Goal: Task Accomplishment & Management: Use online tool/utility

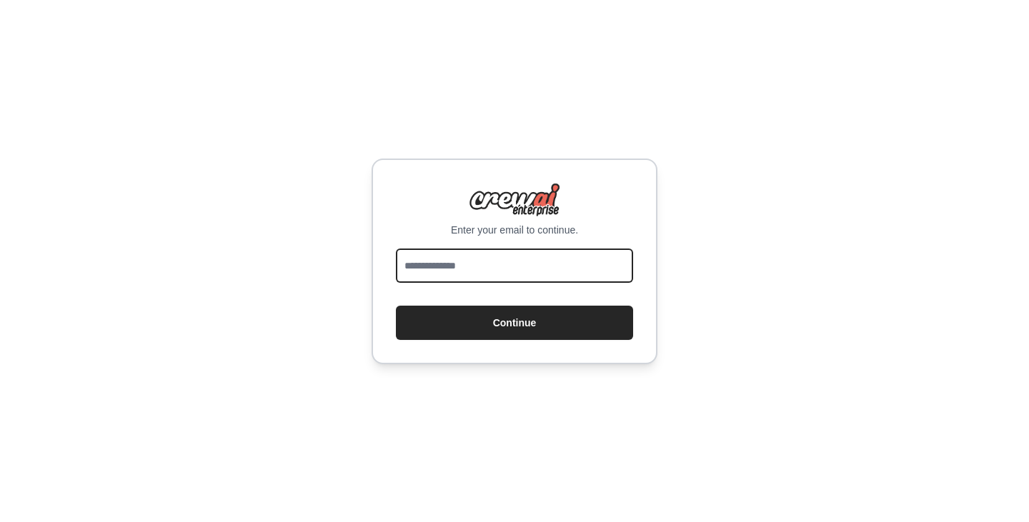
click at [417, 249] on input "email" at bounding box center [514, 266] width 237 height 34
type input "**********"
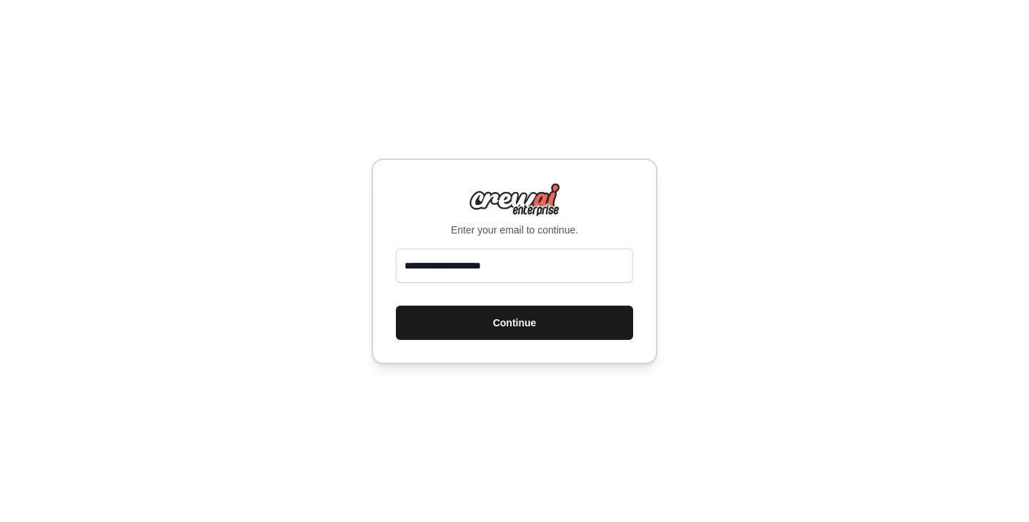
click at [502, 316] on button "Continue" at bounding box center [514, 323] width 237 height 34
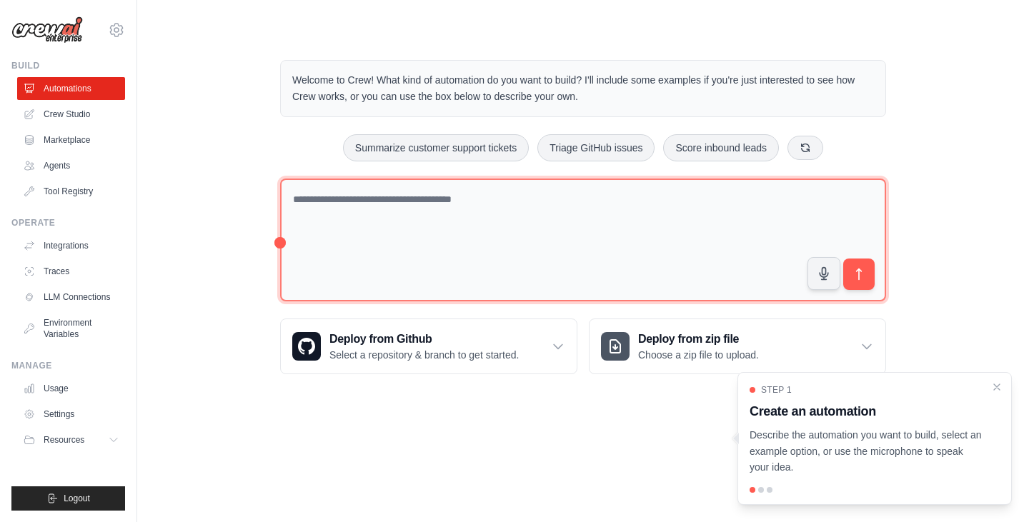
click at [492, 250] on textarea at bounding box center [583, 241] width 606 height 124
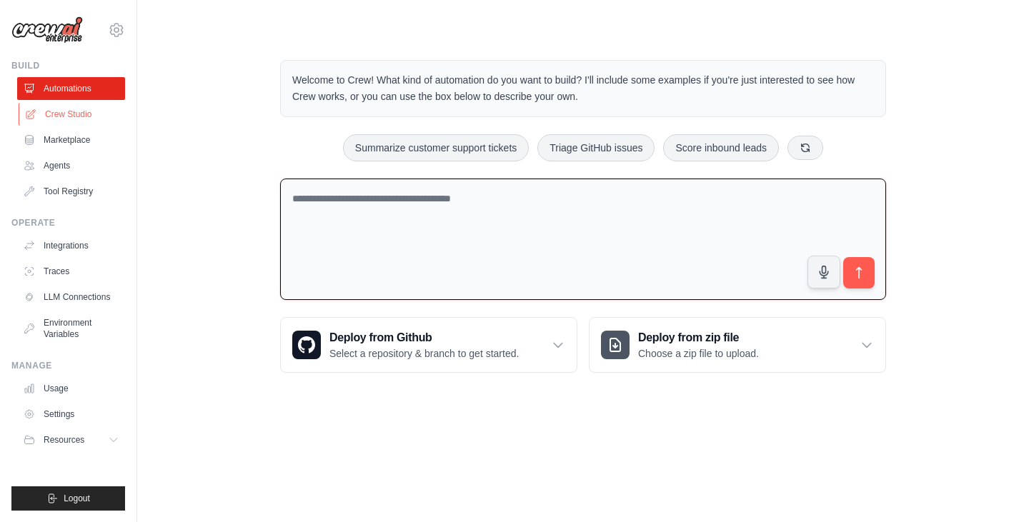
click at [94, 115] on link "Crew Studio" at bounding box center [73, 114] width 108 height 23
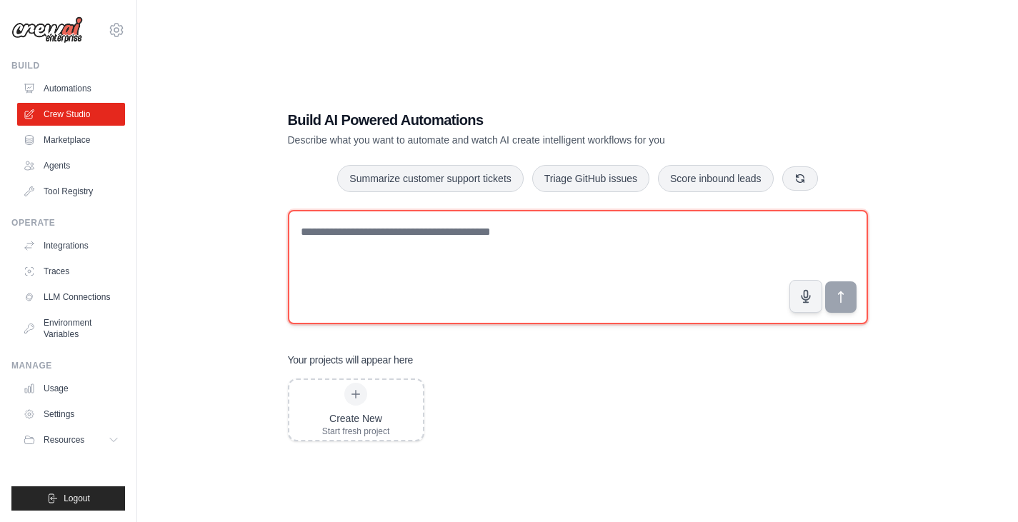
click at [412, 275] on textarea at bounding box center [578, 267] width 580 height 114
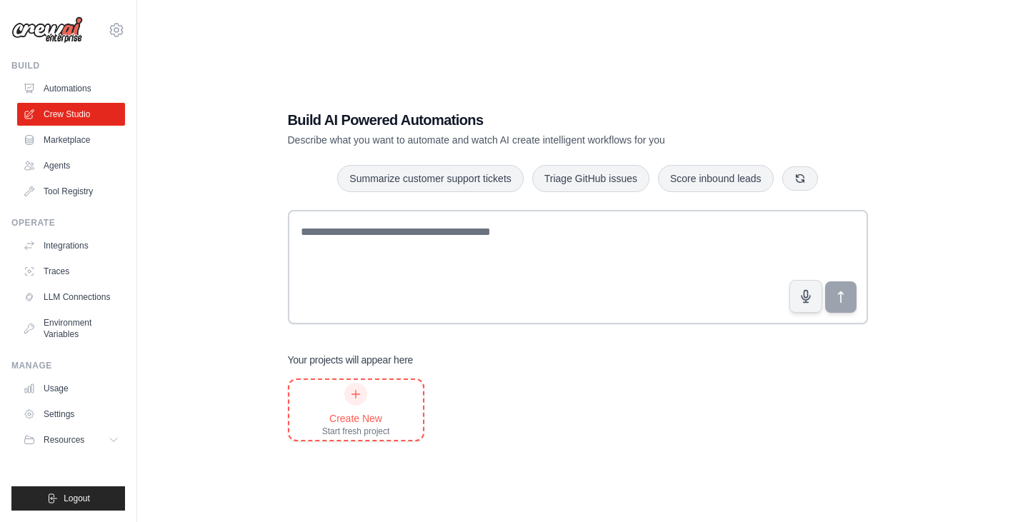
click at [367, 400] on div "Create New Start fresh project" at bounding box center [356, 410] width 68 height 54
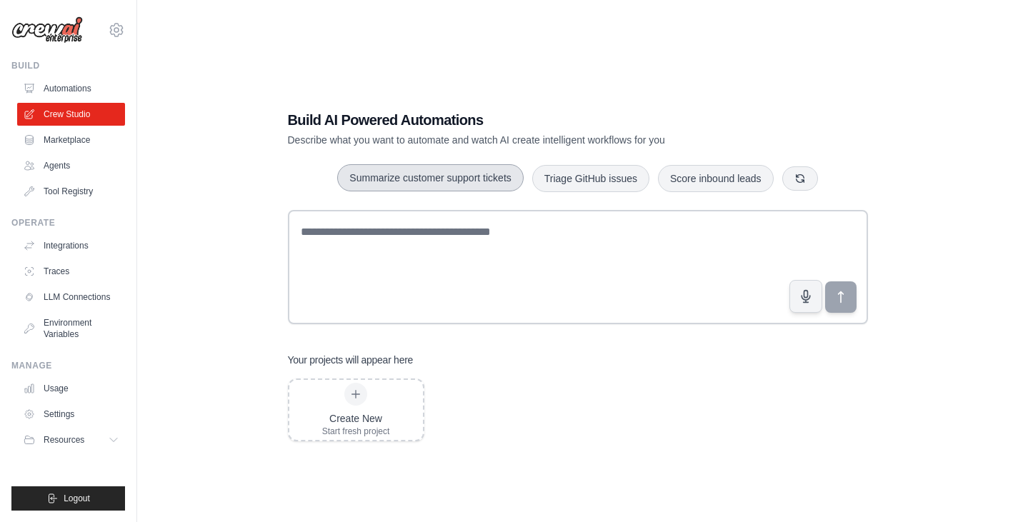
click at [371, 189] on button "Summarize customer support tickets" at bounding box center [430, 177] width 186 height 27
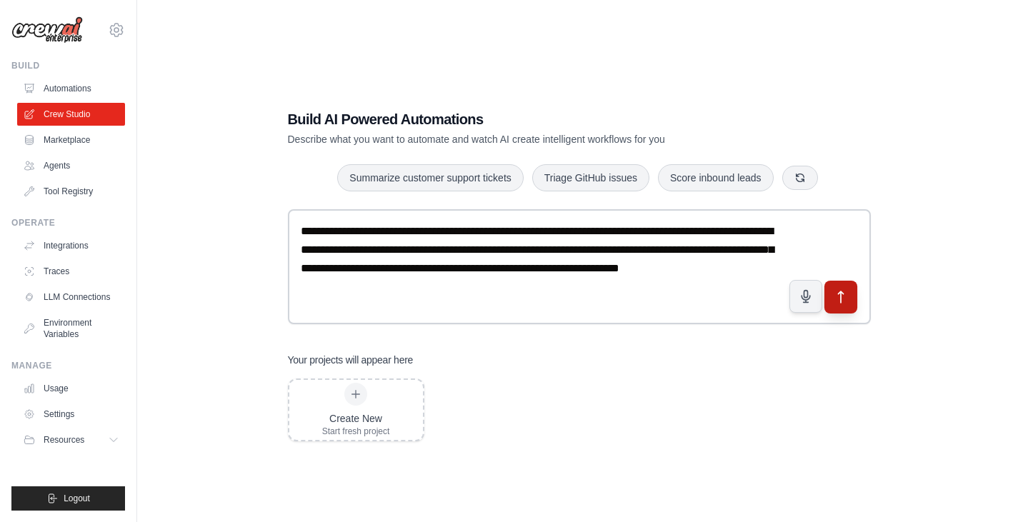
click at [843, 297] on icon "submit" at bounding box center [840, 296] width 15 height 15
click at [81, 135] on link "Marketplace" at bounding box center [73, 140] width 108 height 23
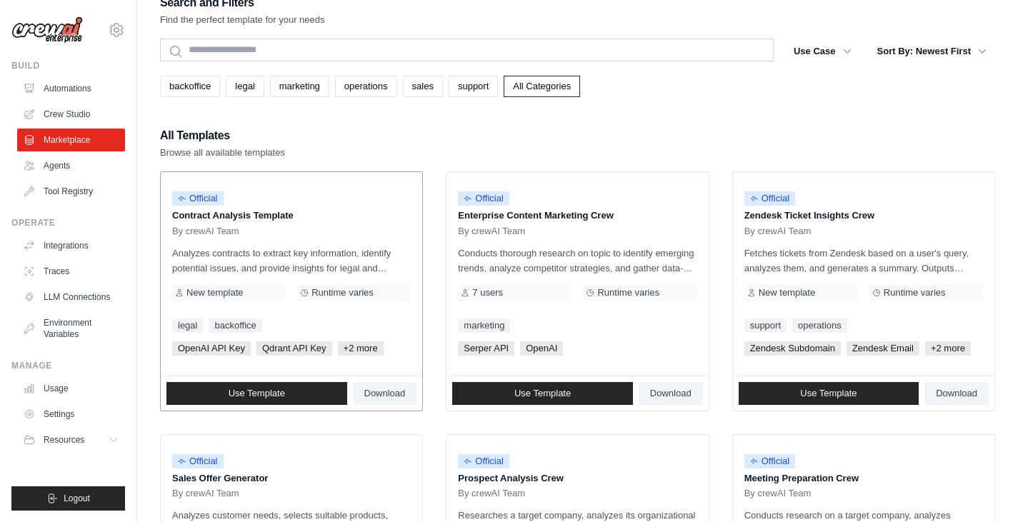
scroll to position [23, 0]
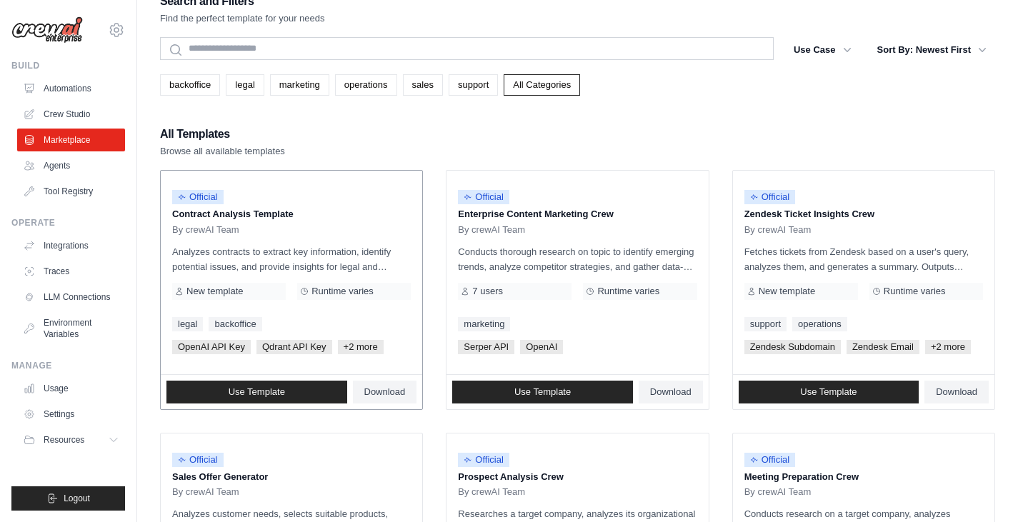
click at [360, 350] on span "+2 more" at bounding box center [361, 347] width 46 height 14
click at [286, 386] on link "Use Template" at bounding box center [257, 392] width 181 height 23
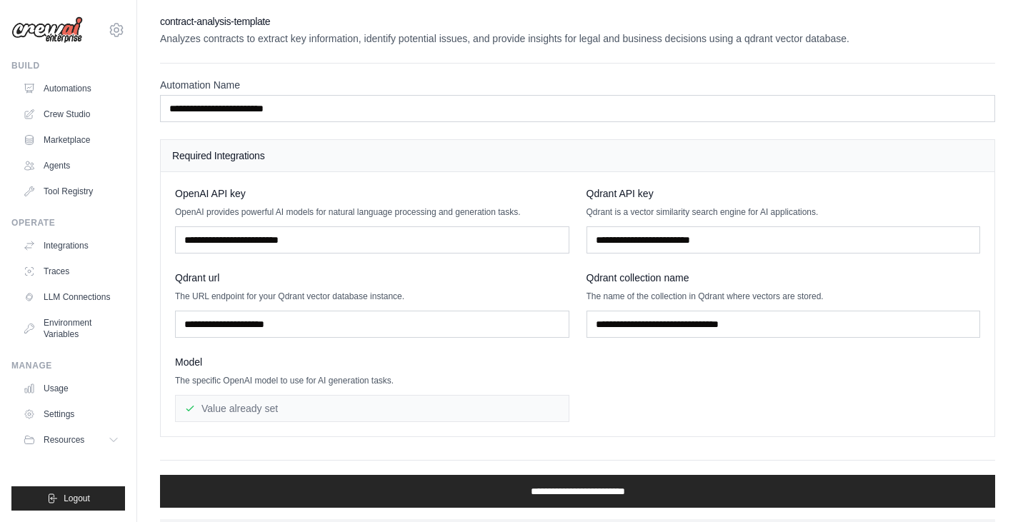
scroll to position [34, 0]
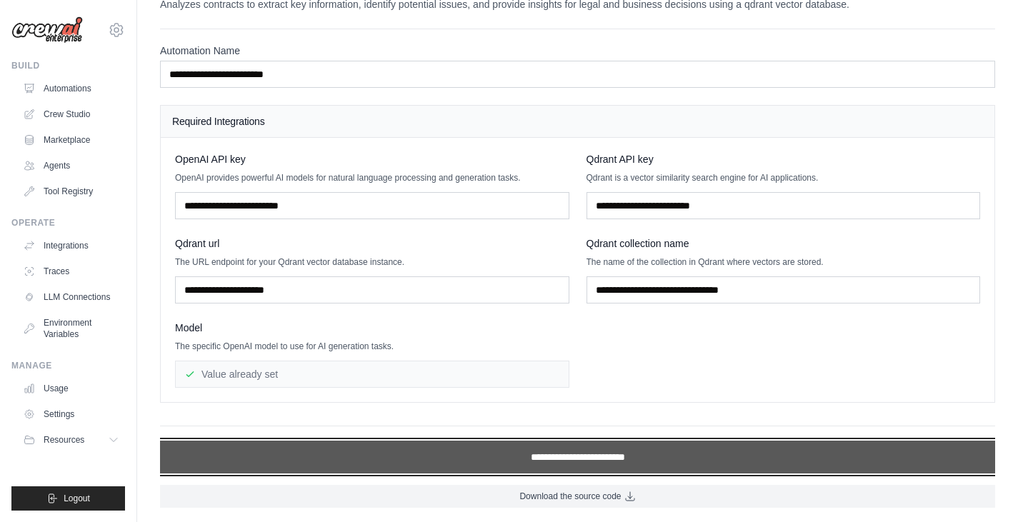
click at [430, 452] on input "**********" at bounding box center [577, 457] width 835 height 33
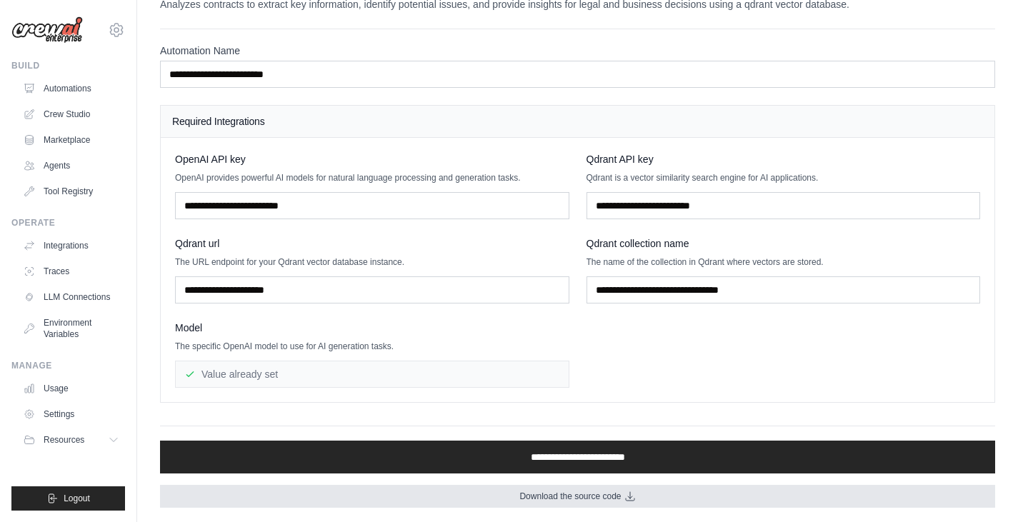
click at [434, 487] on link "Download the source code" at bounding box center [577, 496] width 835 height 23
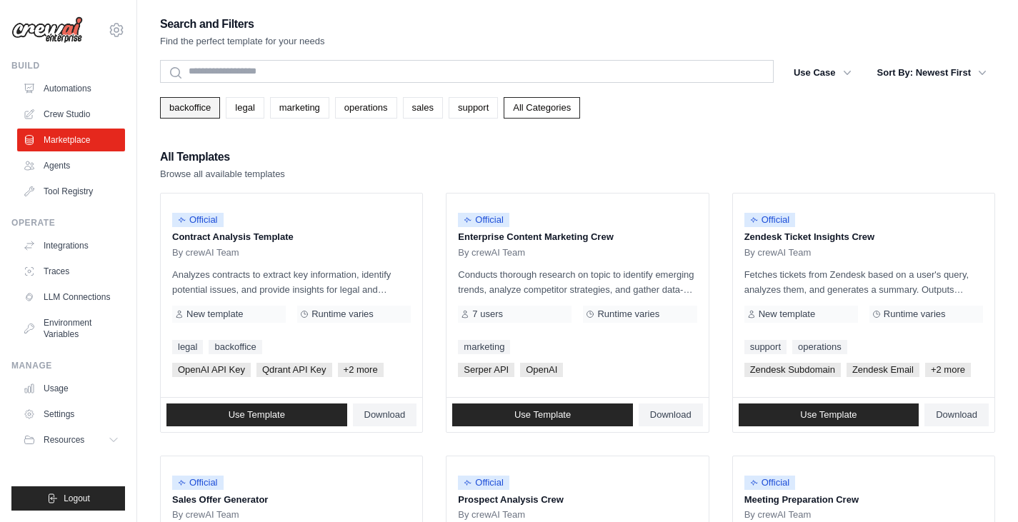
click at [212, 106] on link "backoffice" at bounding box center [190, 107] width 60 height 21
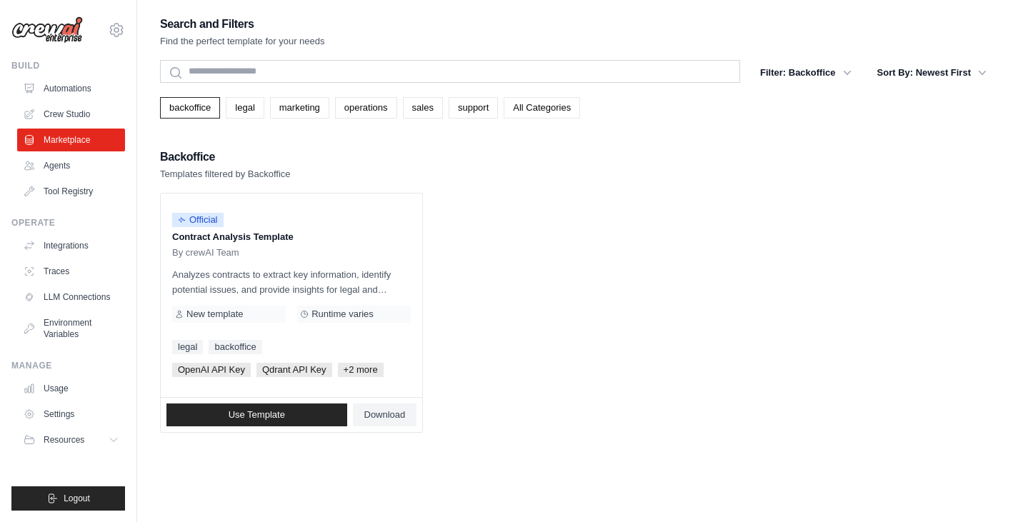
click at [545, 114] on link "All Categories" at bounding box center [542, 107] width 76 height 21
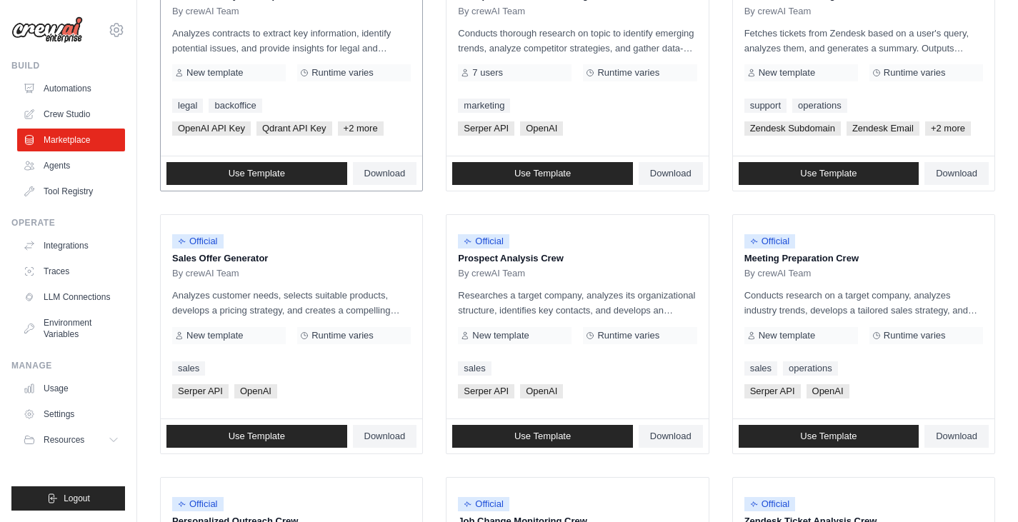
scroll to position [245, 0]
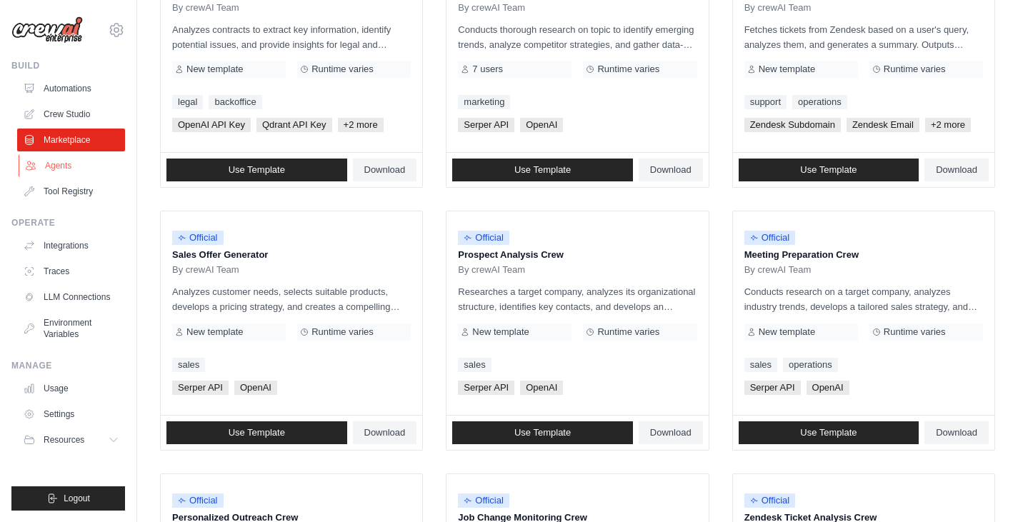
click at [48, 176] on link "Agents" at bounding box center [73, 165] width 108 height 23
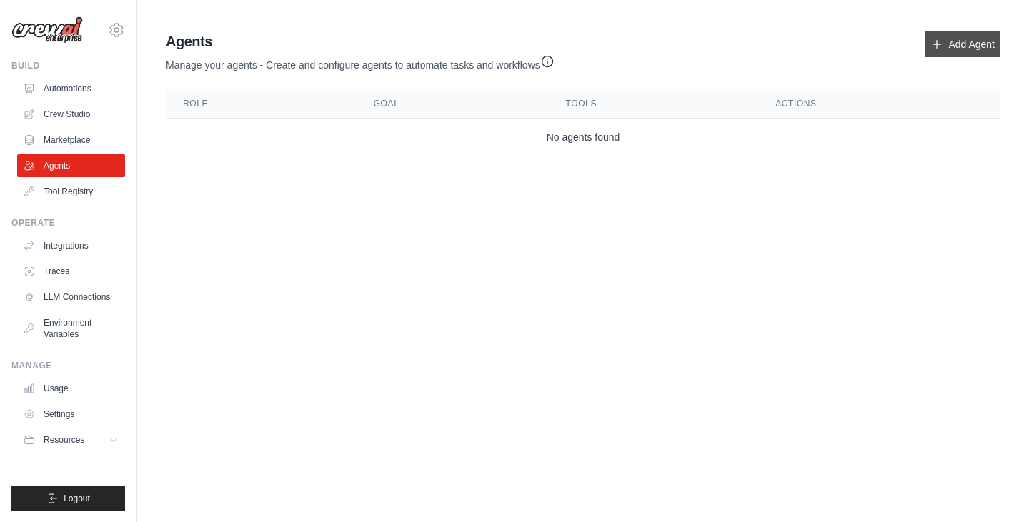
click at [993, 38] on link "Add Agent" at bounding box center [962, 44] width 75 height 26
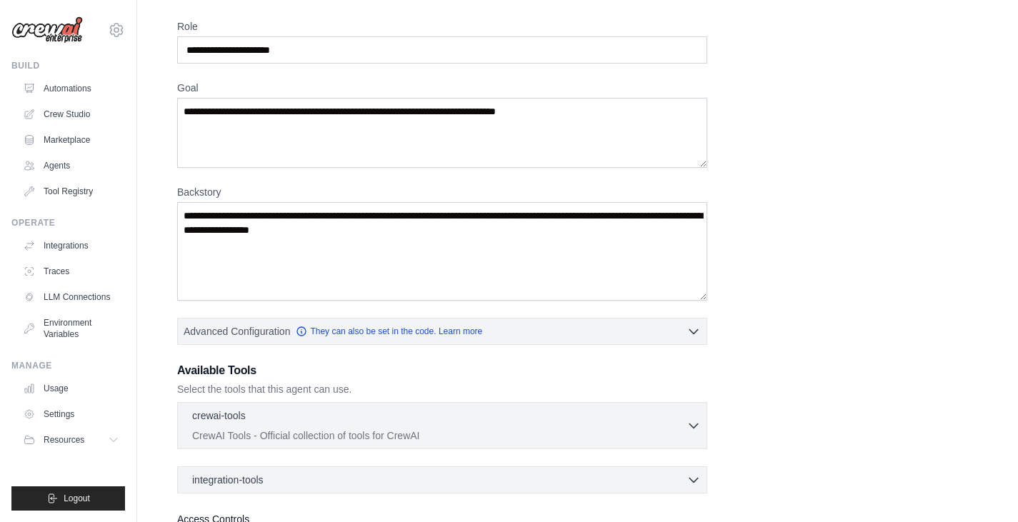
scroll to position [180, 0]
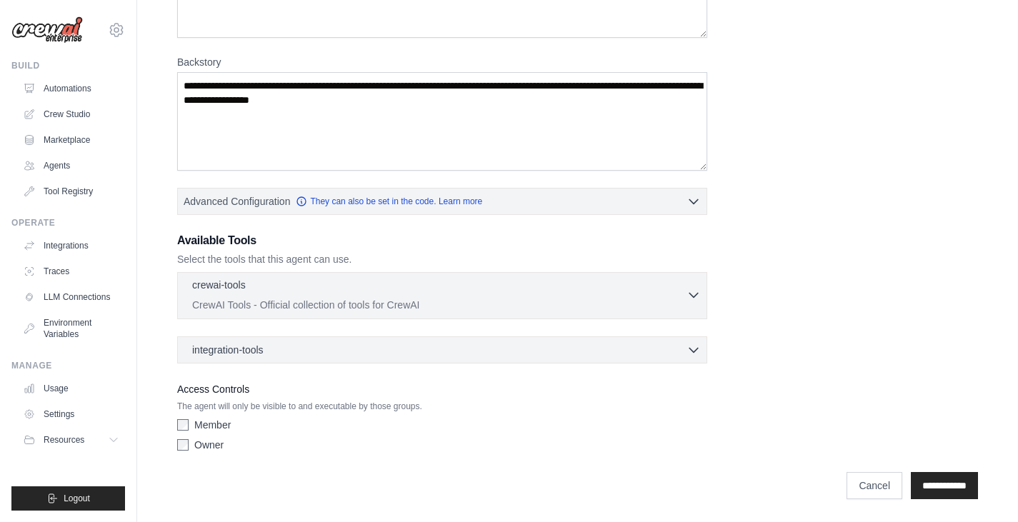
click at [490, 303] on p "CrewAI Tools - Official collection of tools for CrewAI" at bounding box center [439, 305] width 495 height 14
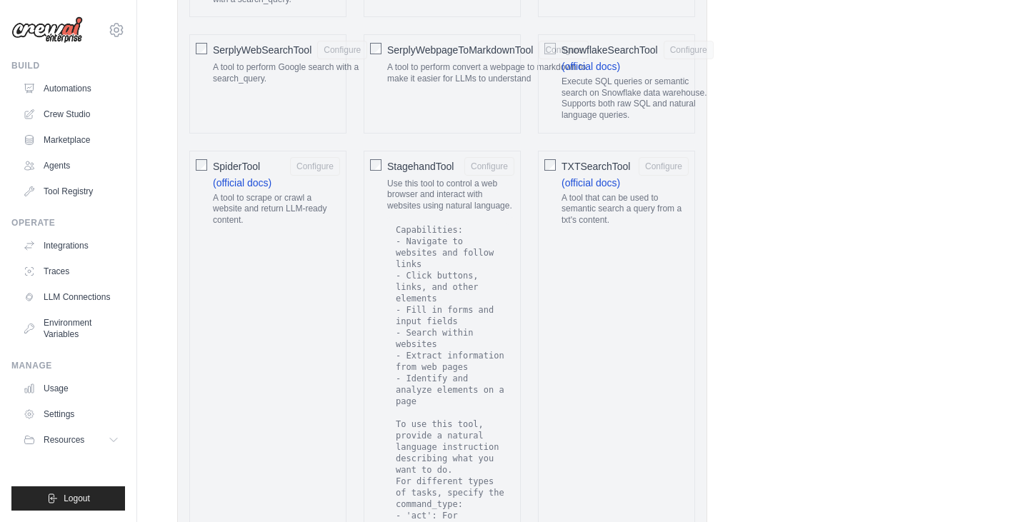
scroll to position [2423, 0]
click at [429, 157] on div "StagehandTool Configure" at bounding box center [450, 166] width 127 height 19
click at [494, 157] on button "Configure" at bounding box center [490, 165] width 50 height 19
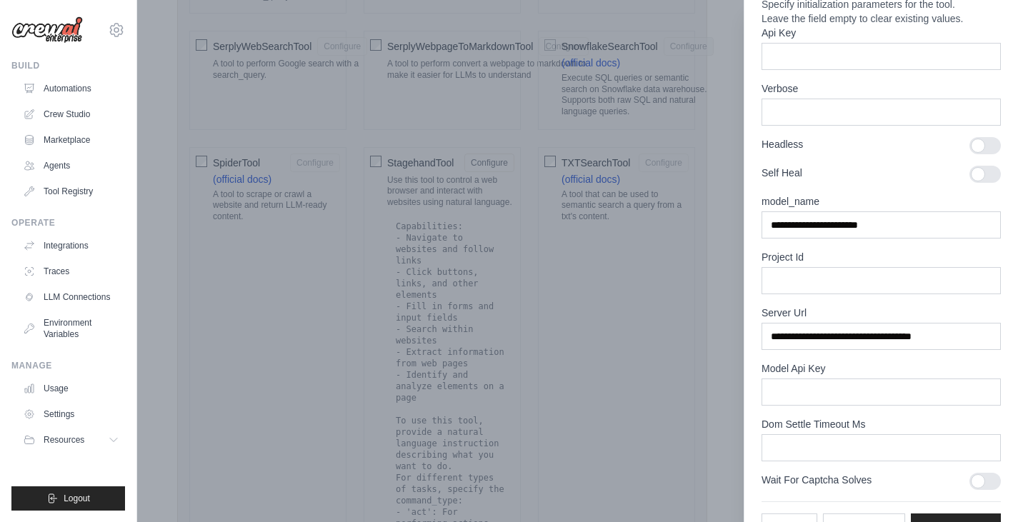
scroll to position [50, 0]
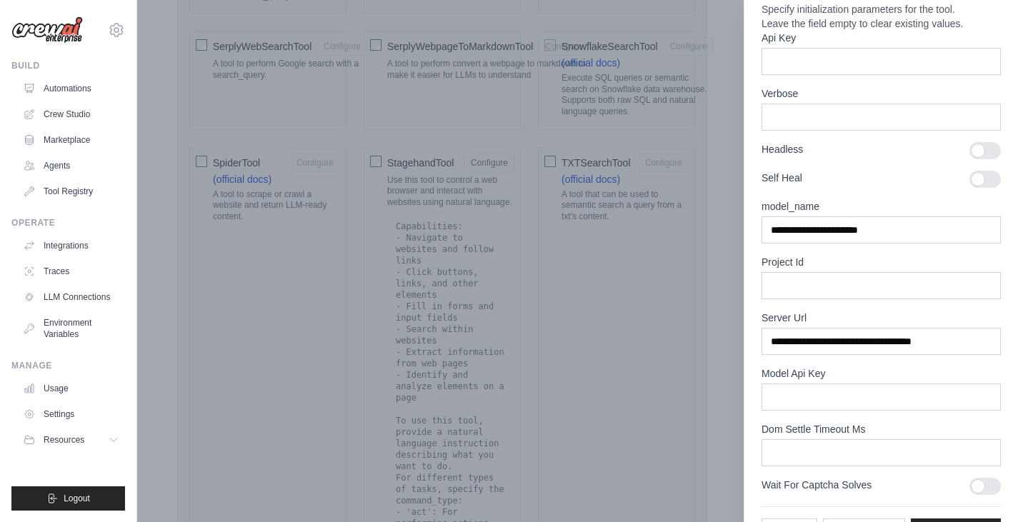
click at [631, 244] on div at bounding box center [509, 261] width 1018 height 522
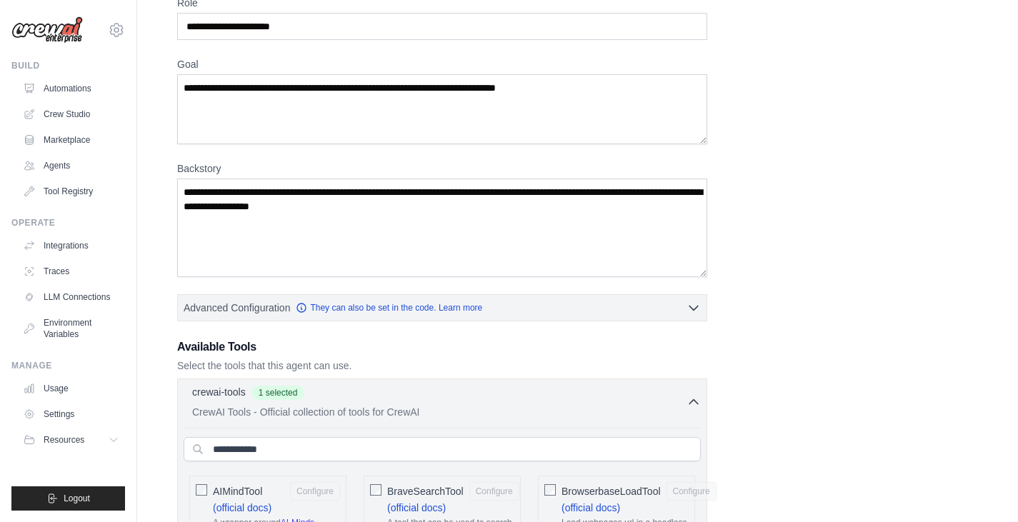
scroll to position [74, 0]
click at [587, 398] on div "crewai-tools 1 selected" at bounding box center [439, 392] width 495 height 17
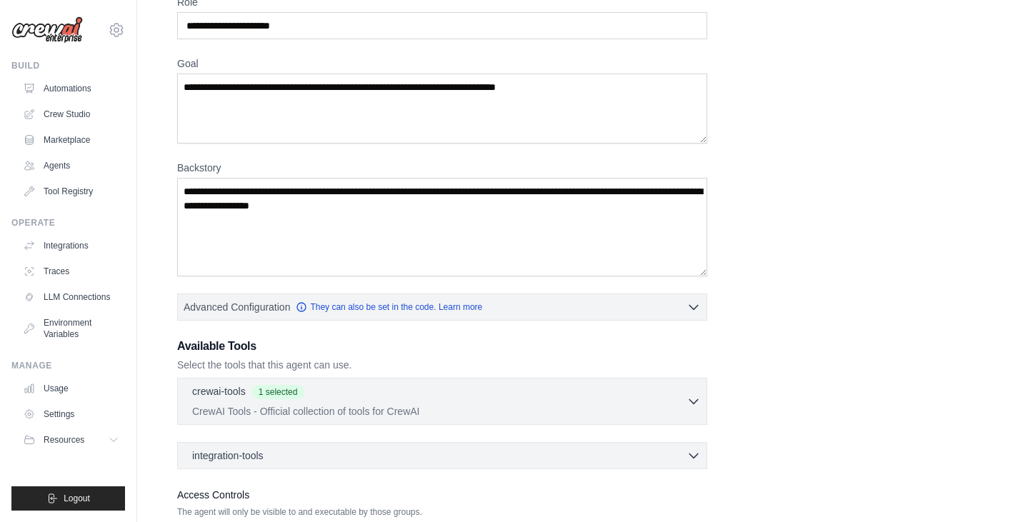
scroll to position [180, 0]
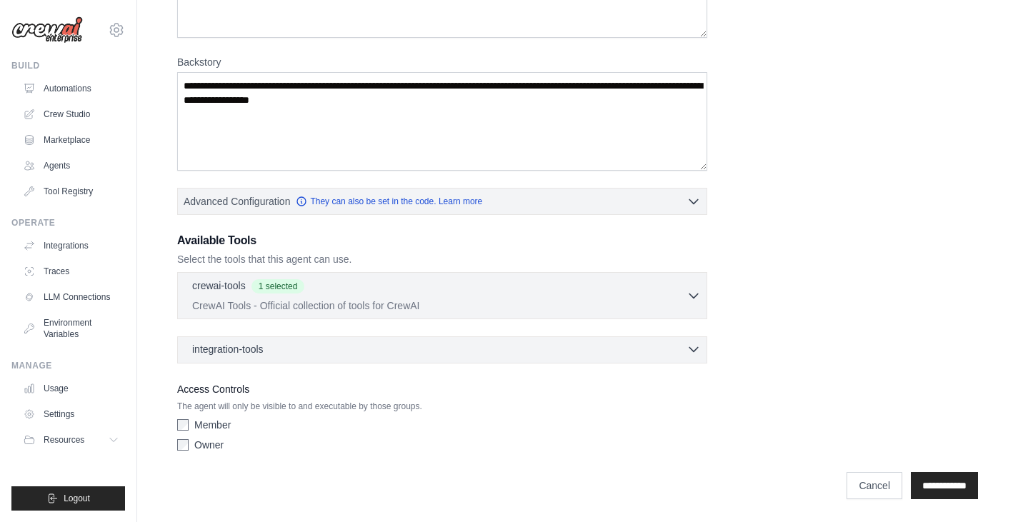
click at [305, 348] on div "integration-tools 0 selected" at bounding box center [446, 349] width 509 height 14
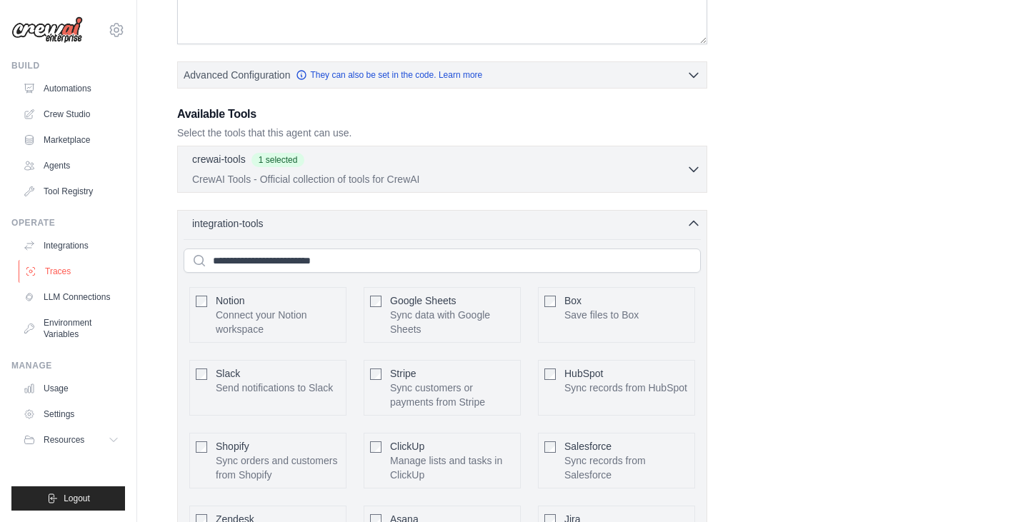
scroll to position [306, 0]
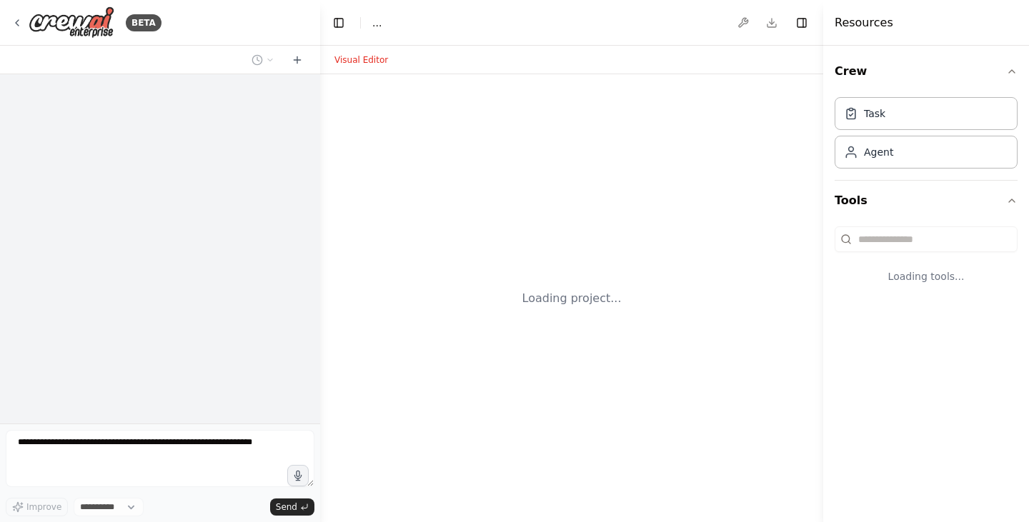
select select "****"
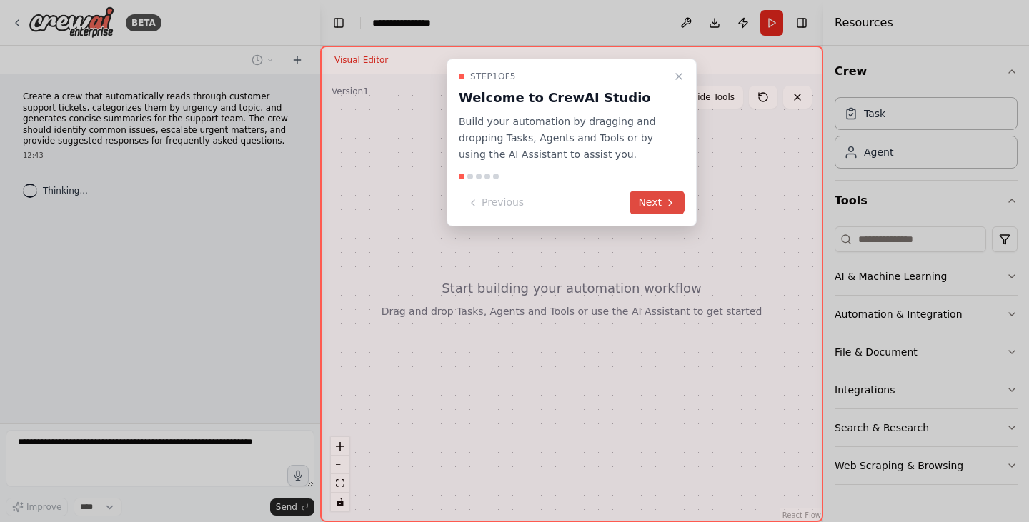
click at [663, 204] on button "Next" at bounding box center [657, 203] width 55 height 24
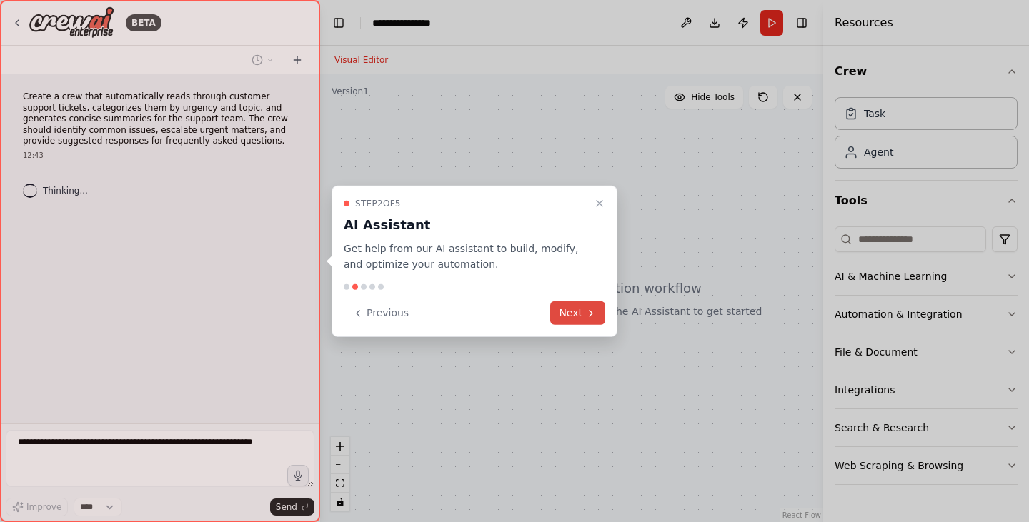
click at [581, 309] on button "Next" at bounding box center [577, 314] width 55 height 24
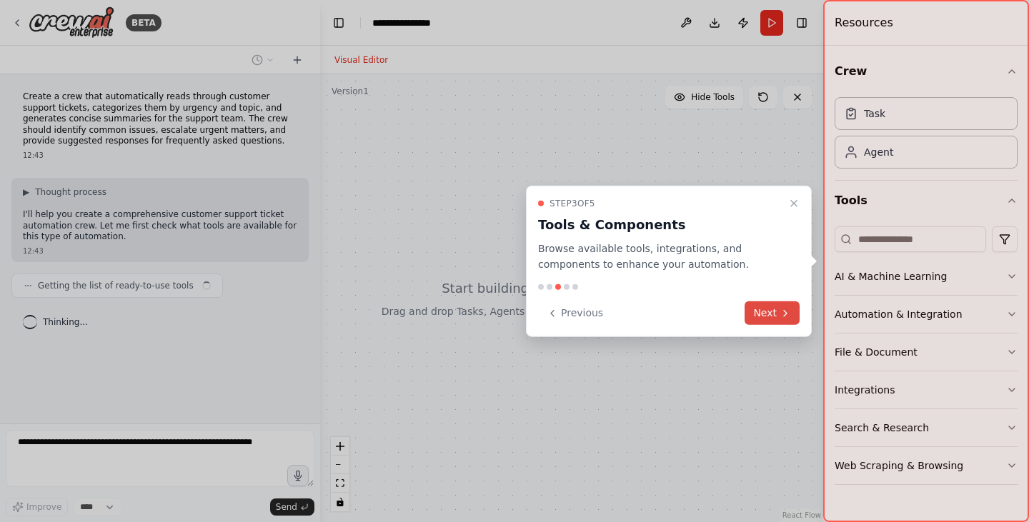
click at [793, 317] on button "Next" at bounding box center [772, 314] width 55 height 24
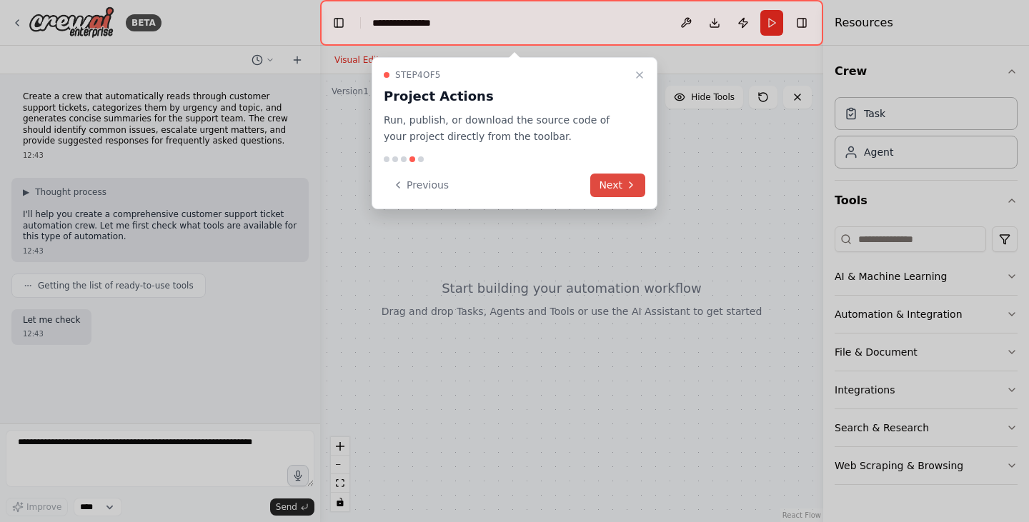
click at [620, 184] on button "Next" at bounding box center [617, 186] width 55 height 24
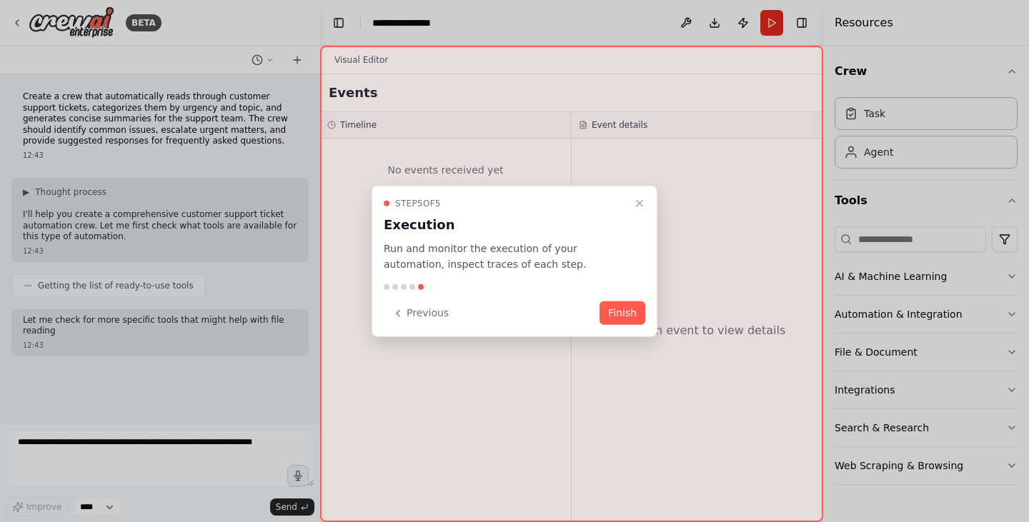
scroll to position [16, 0]
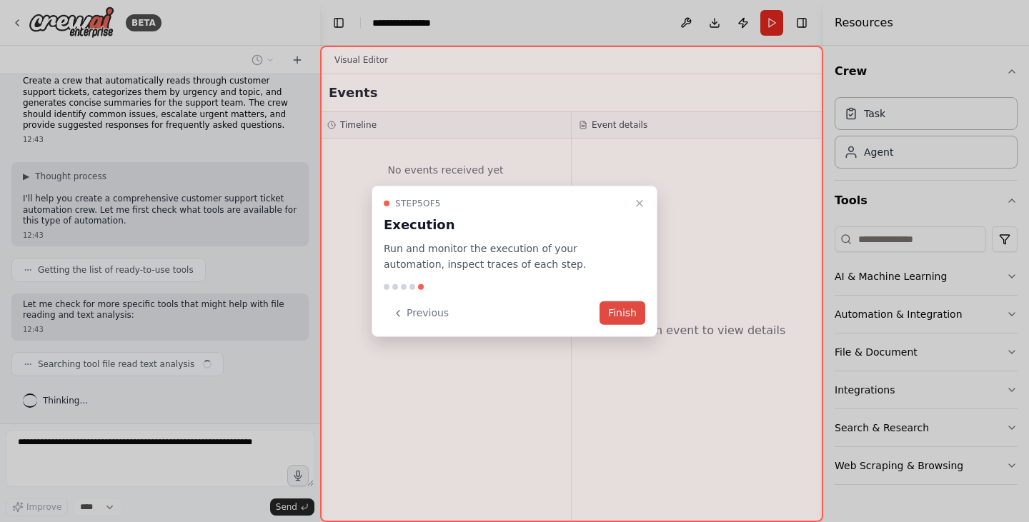
click at [620, 310] on button "Finish" at bounding box center [623, 314] width 46 height 24
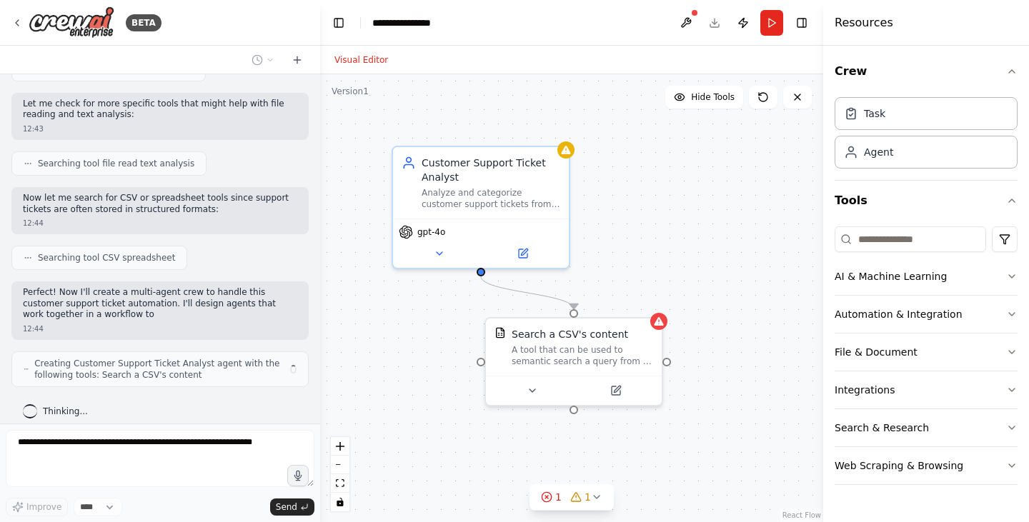
scroll to position [227, 0]
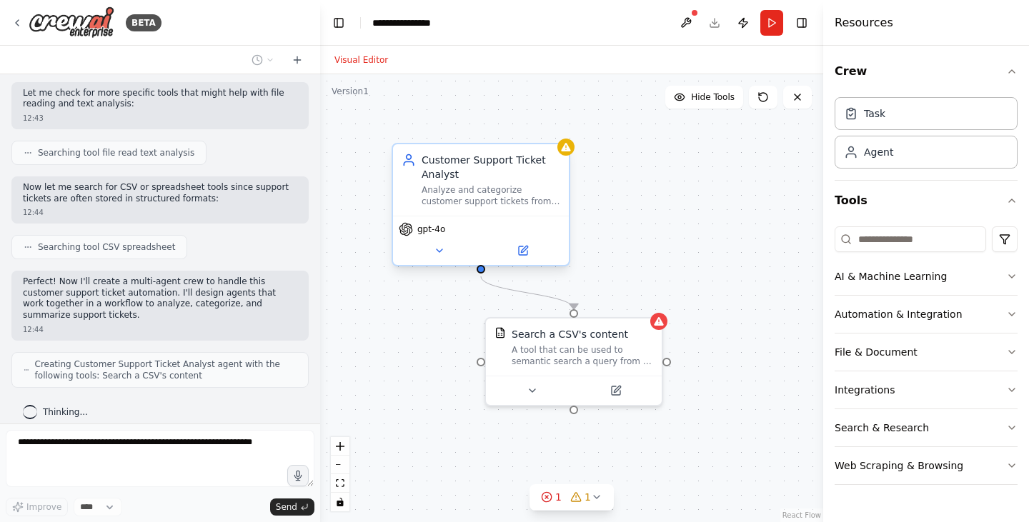
click at [435, 238] on div "gpt-4o" at bounding box center [481, 240] width 176 height 49
click at [430, 256] on button at bounding box center [439, 250] width 81 height 17
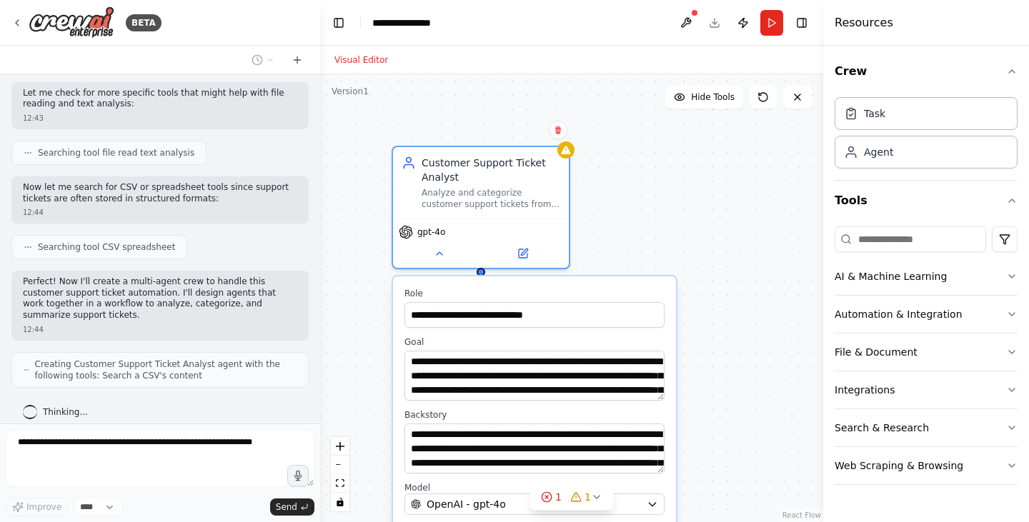
scroll to position [263, 0]
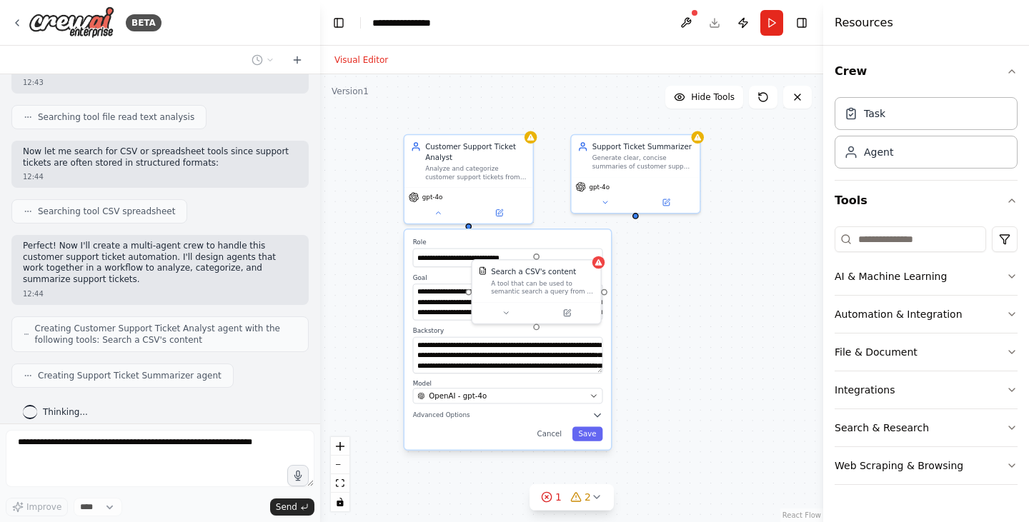
drag, startPoint x: 381, startPoint y: 407, endPoint x: 382, endPoint y: 338, distance: 69.3
click at [382, 338] on div ".deletable-edge-delete-btn { width: 20px; height: 20px; border: 0px solid #ffff…" at bounding box center [571, 298] width 503 height 448
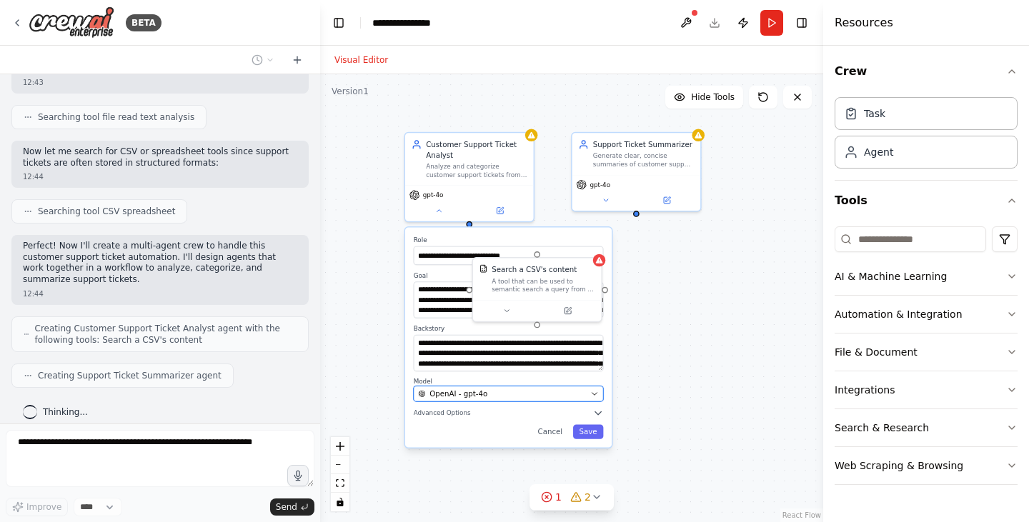
click at [432, 387] on button "OpenAI - gpt-4o" at bounding box center [509, 394] width 190 height 16
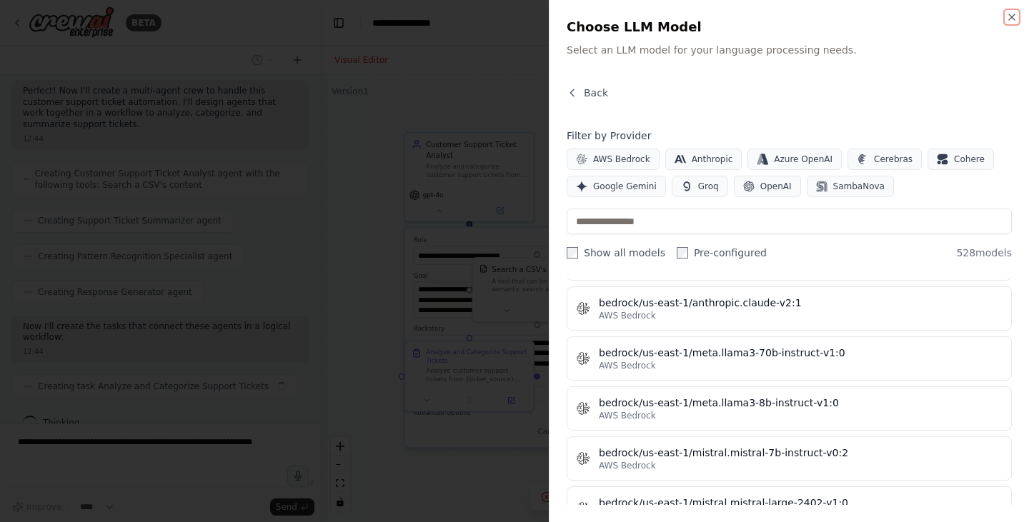
scroll to position [429, 0]
click at [636, 194] on button "Google Gemini" at bounding box center [616, 186] width 99 height 21
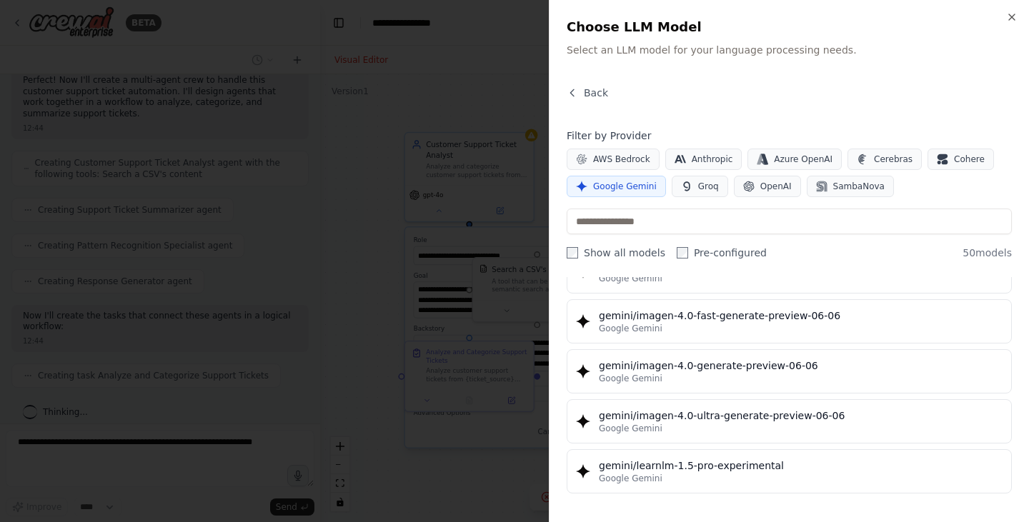
scroll to position [465, 0]
click at [1011, 19] on icon "button" at bounding box center [1011, 16] width 11 height 11
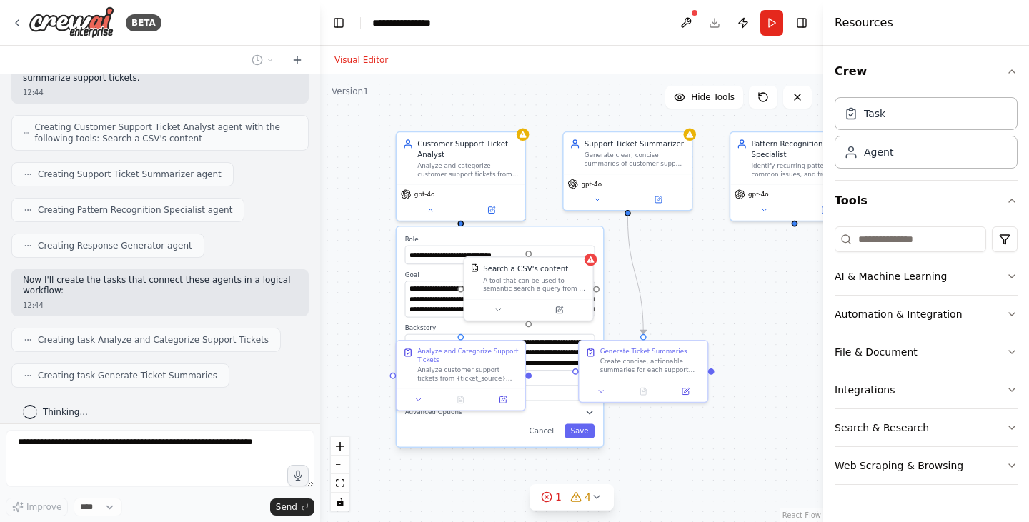
drag, startPoint x: 668, startPoint y: 230, endPoint x: 559, endPoint y: 223, distance: 109.6
click at [559, 223] on div ".deletable-edge-delete-btn { width: 20px; height: 20px; border: 0px solid #ffff…" at bounding box center [571, 298] width 503 height 448
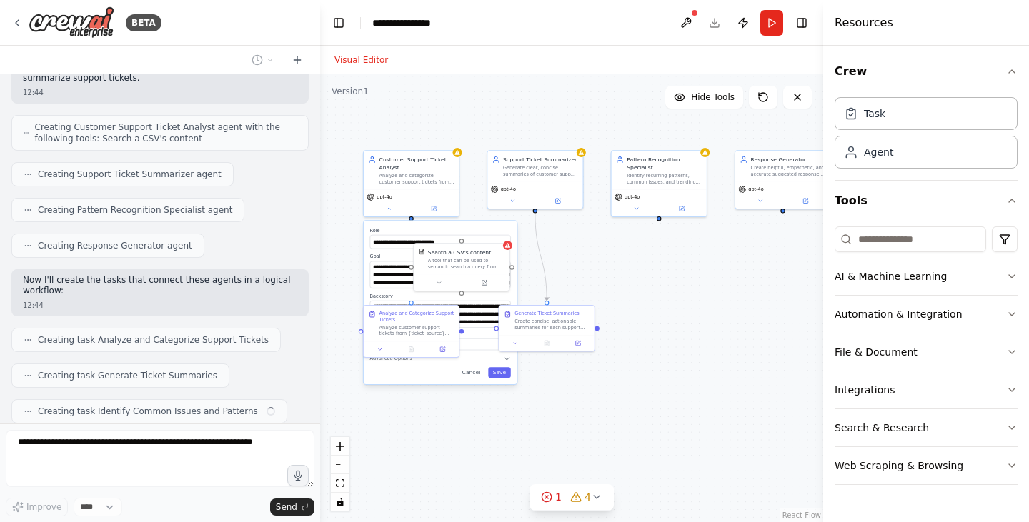
scroll to position [500, 0]
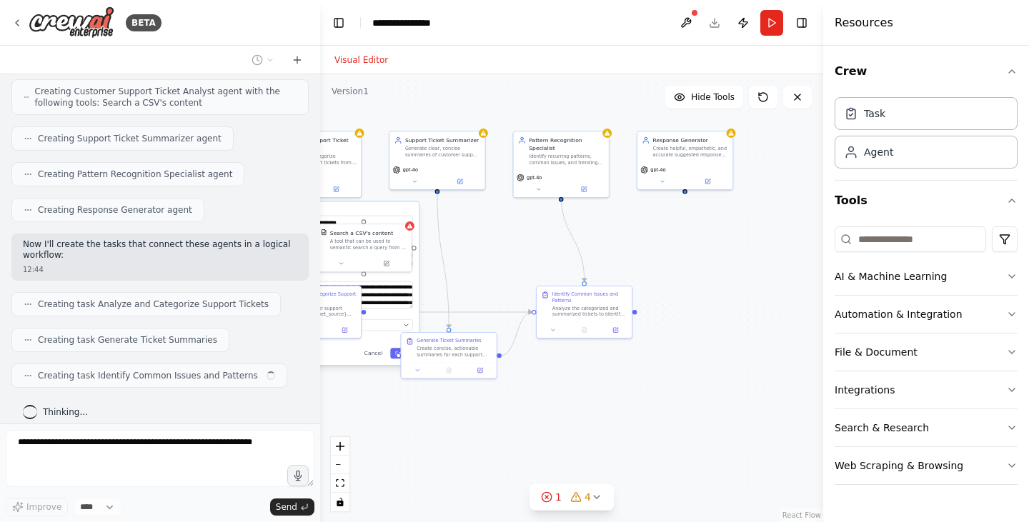
drag, startPoint x: 602, startPoint y: 277, endPoint x: 505, endPoint y: 258, distance: 99.8
click at [505, 258] on div ".deletable-edge-delete-btn { width: 20px; height: 20px; border: 0px solid #ffff…" at bounding box center [571, 298] width 503 height 448
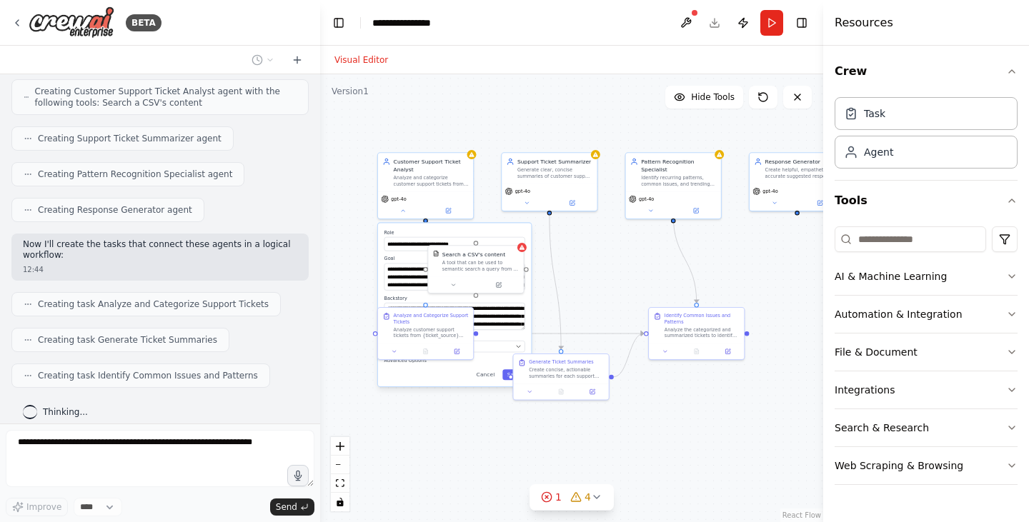
drag, startPoint x: 585, startPoint y: 419, endPoint x: 730, endPoint y: 454, distance: 149.2
click at [730, 454] on div ".deletable-edge-delete-btn { width: 20px; height: 20px; border: 0px solid #ffff…" at bounding box center [571, 298] width 503 height 448
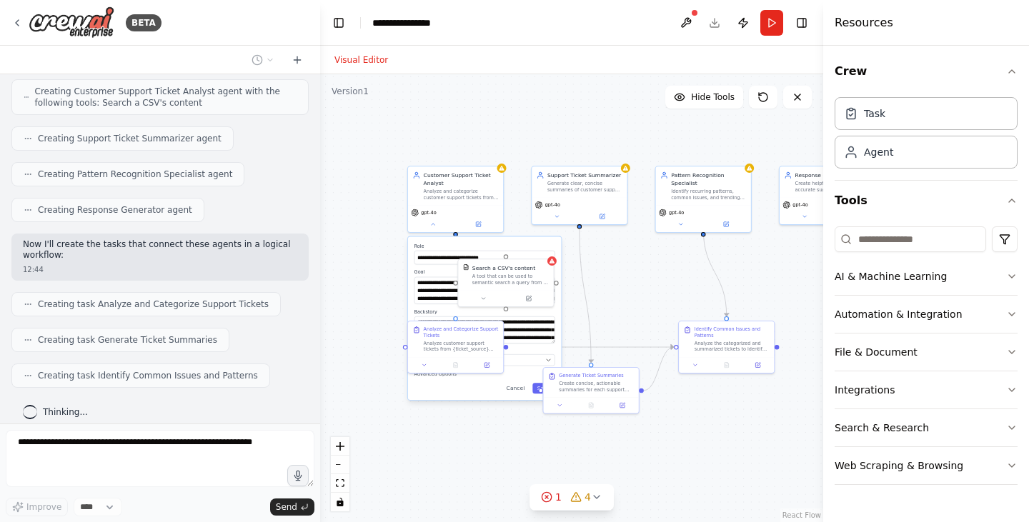
drag, startPoint x: 723, startPoint y: 452, endPoint x: 700, endPoint y: 449, distance: 23.9
click at [700, 449] on div ".deletable-edge-delete-btn { width: 20px; height: 20px; border: 0px solid #ffff…" at bounding box center [571, 298] width 503 height 448
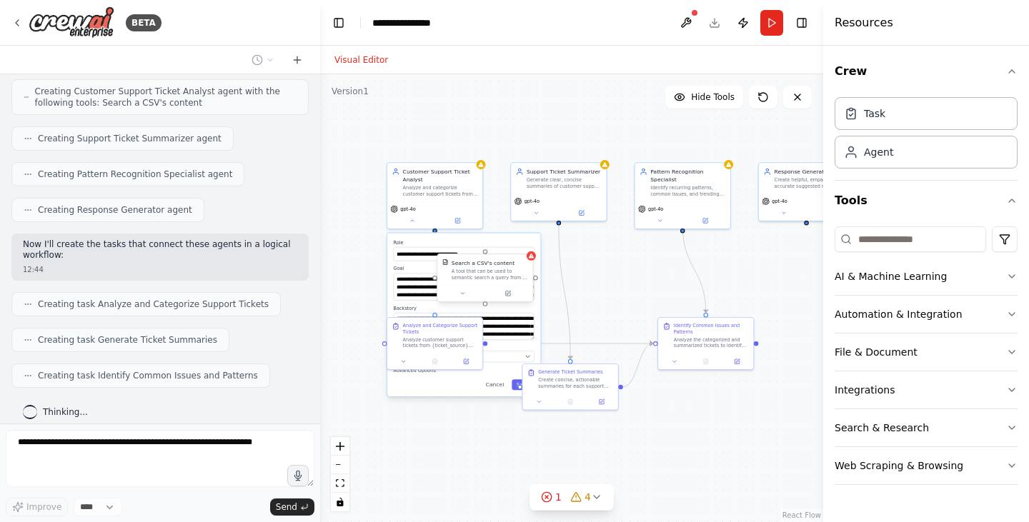
click at [525, 282] on div "Search a CSV's content A tool that can be used to semantic search a query from …" at bounding box center [484, 269] width 95 height 31
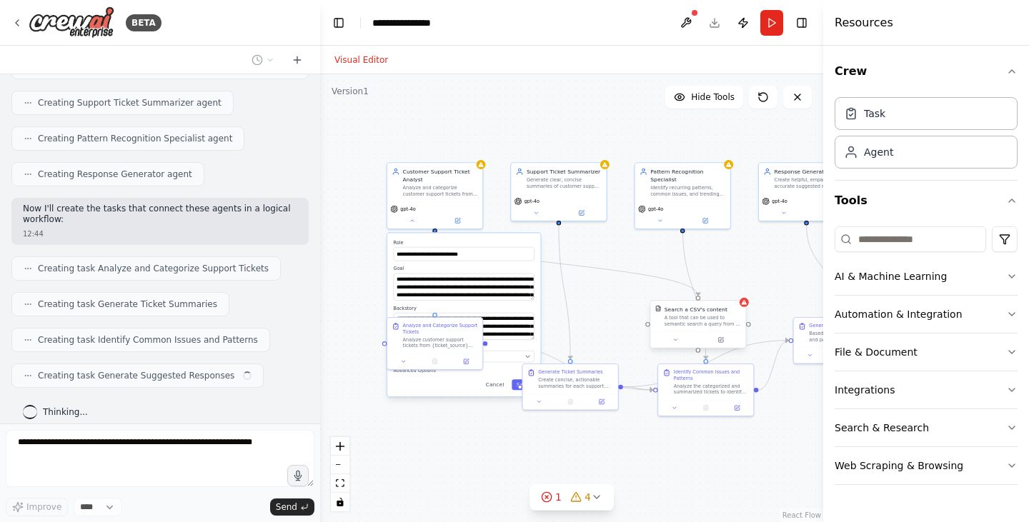
drag, startPoint x: 522, startPoint y: 282, endPoint x: 743, endPoint y: 331, distance: 226.1
click at [743, 331] on div "Search a CSV's content A tool that can be used to semantic search a query from …" at bounding box center [697, 316] width 95 height 31
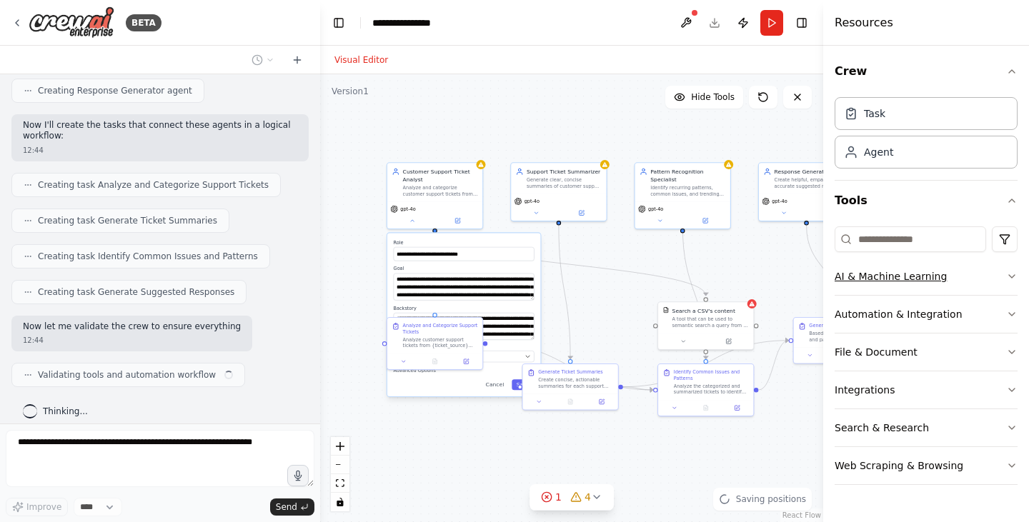
scroll to position [631, 0]
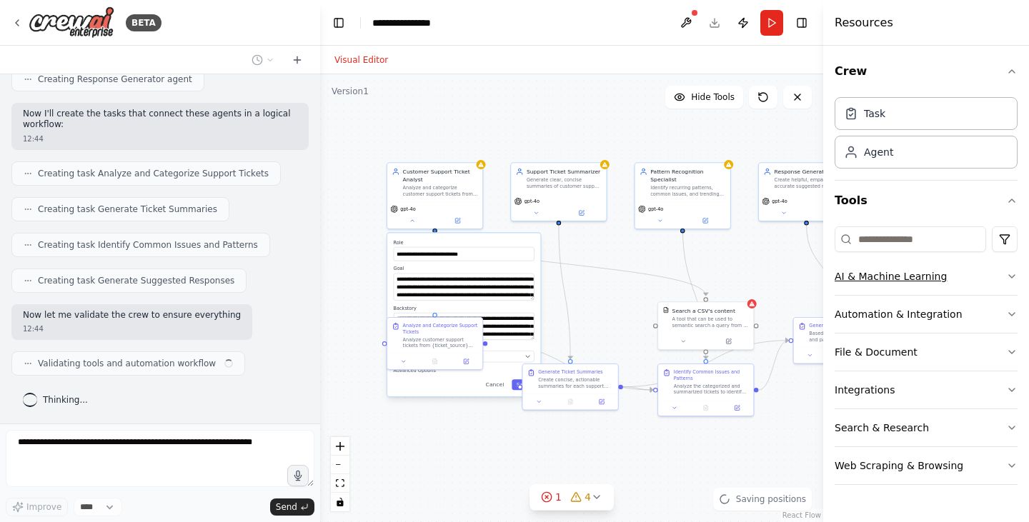
click at [878, 288] on button "AI & Machine Learning" at bounding box center [926, 276] width 183 height 37
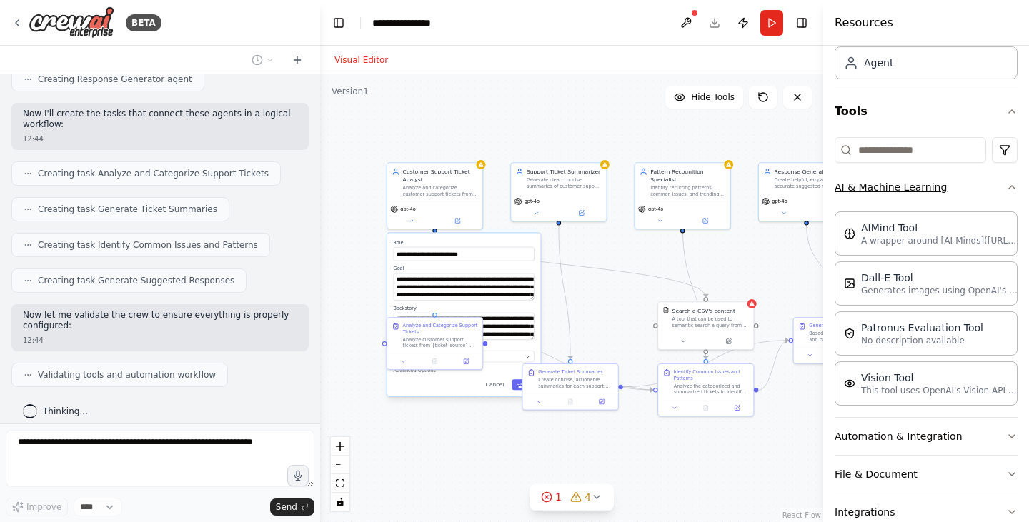
scroll to position [197, 0]
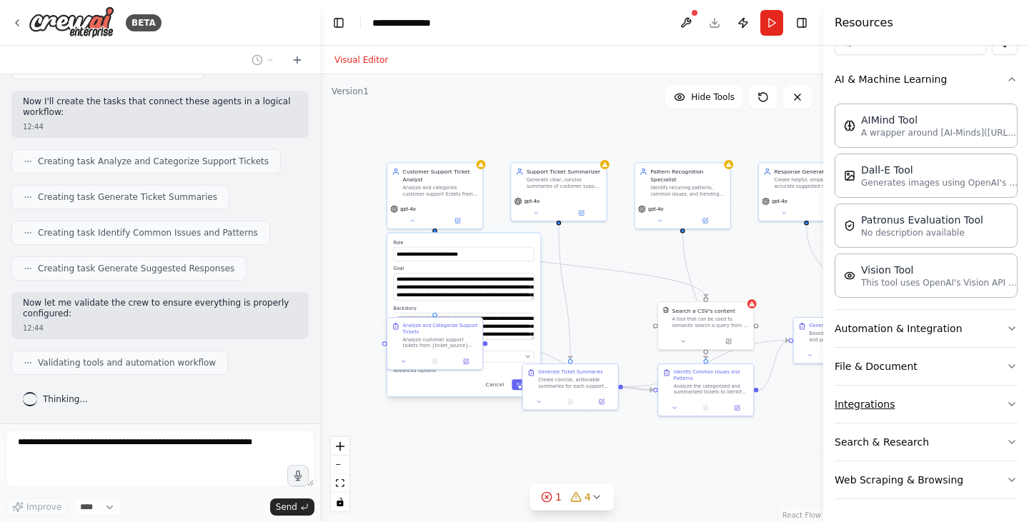
click at [907, 399] on button "Integrations" at bounding box center [926, 404] width 183 height 37
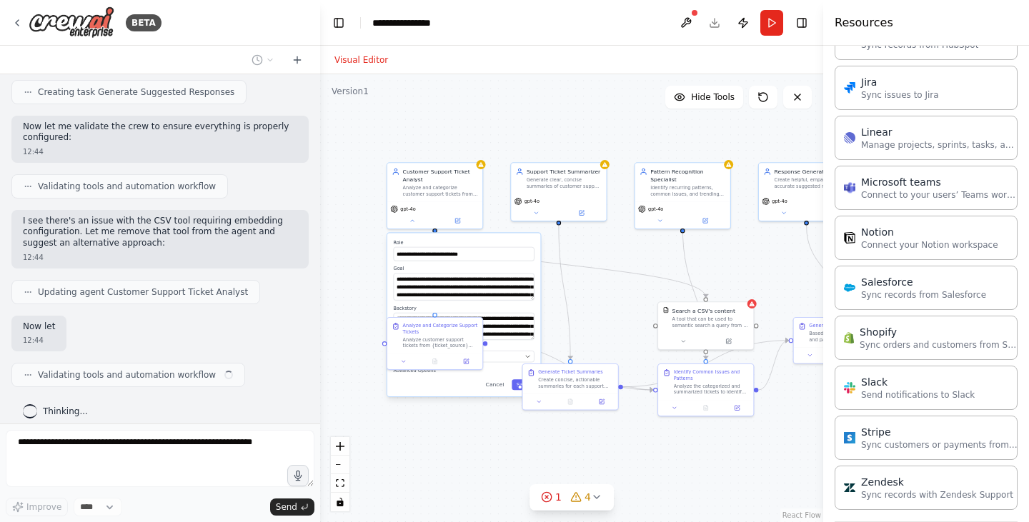
scroll to position [1159, 0]
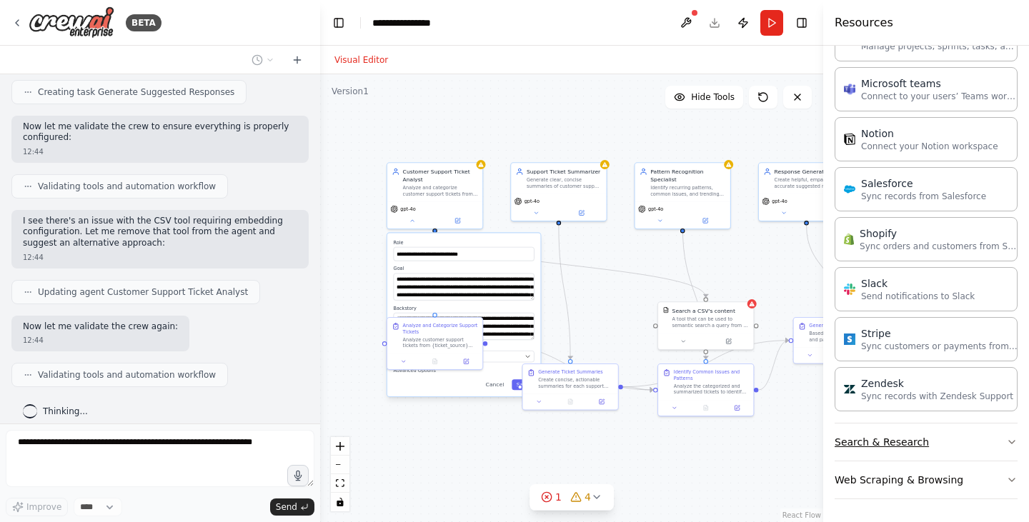
click at [888, 442] on button "Search & Research" at bounding box center [926, 442] width 183 height 37
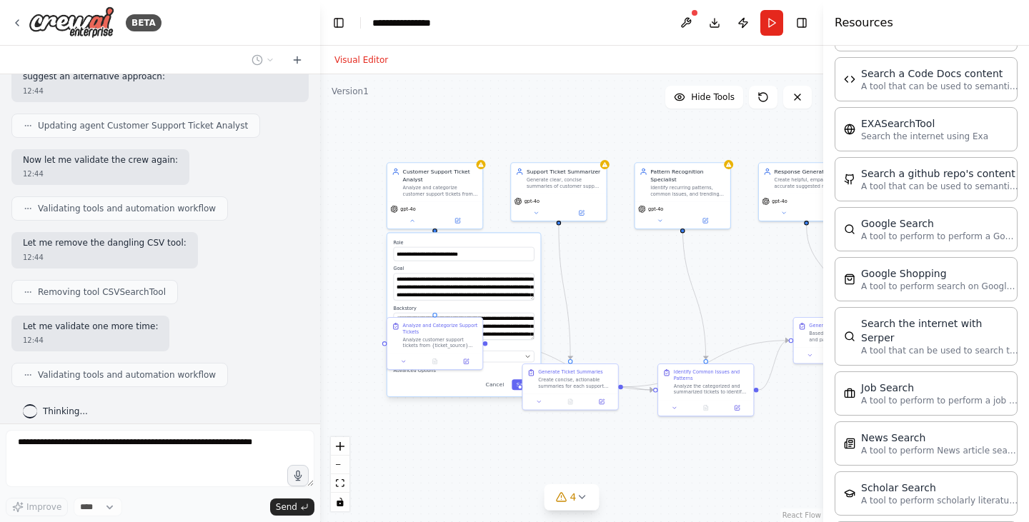
scroll to position [0, 0]
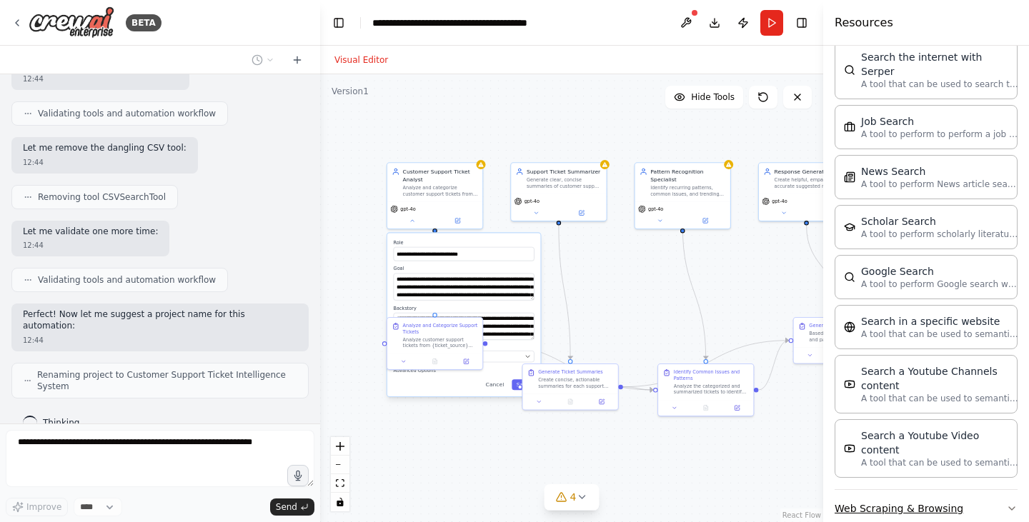
click at [860, 490] on button "Web Scraping & Browsing" at bounding box center [926, 508] width 183 height 37
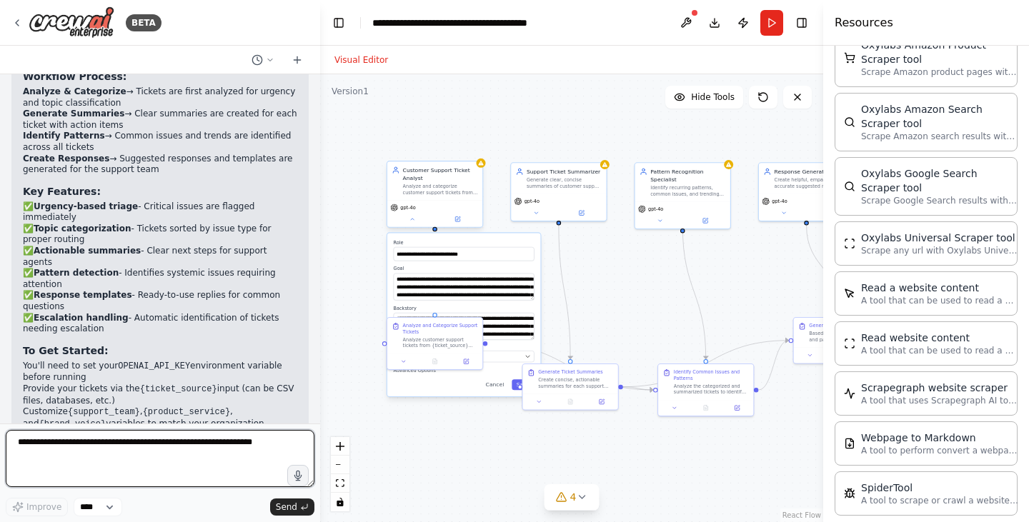
scroll to position [1638, 0]
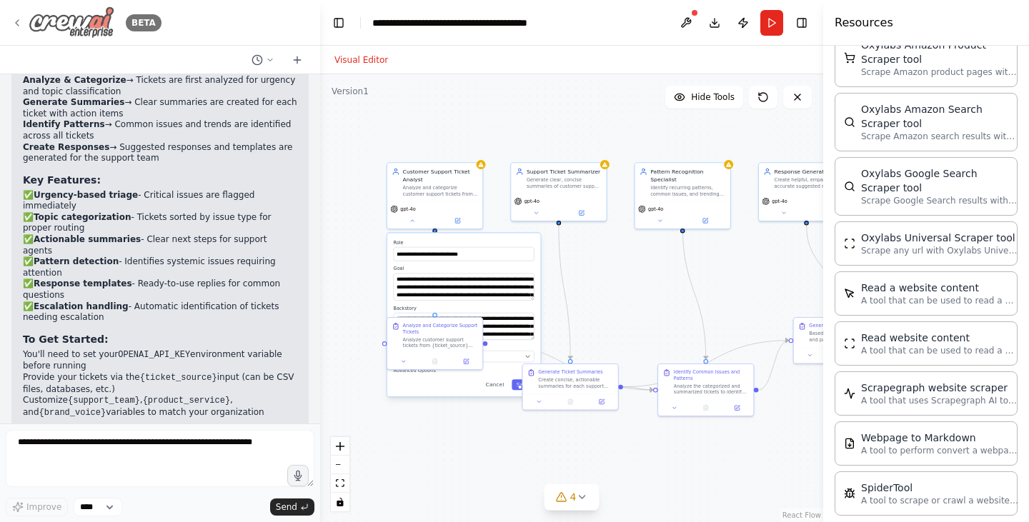
click at [20, 20] on icon at bounding box center [16, 22] width 11 height 11
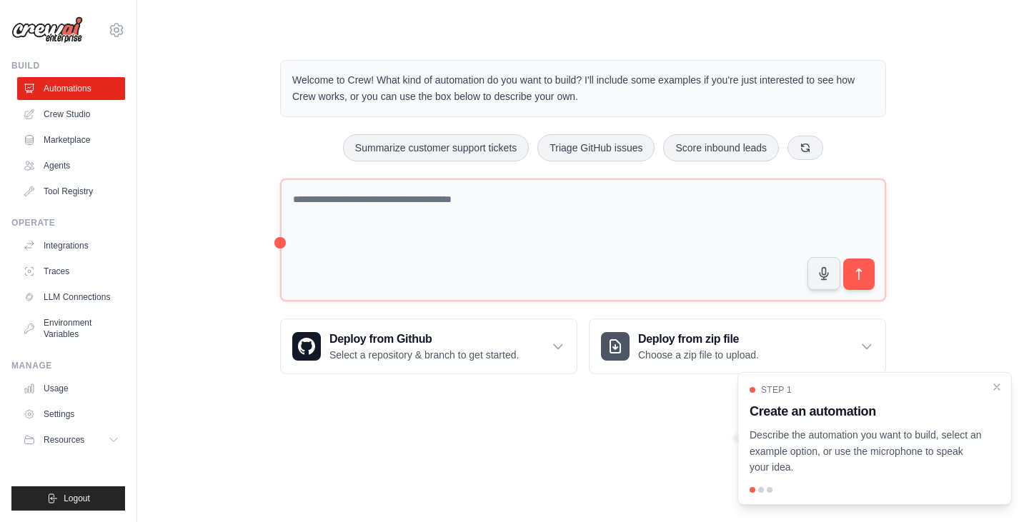
click at [77, 427] on ul "Usage Settings Resources Documentation Blog" at bounding box center [71, 414] width 108 height 74
click at [71, 435] on span "Resources" at bounding box center [65, 440] width 41 height 11
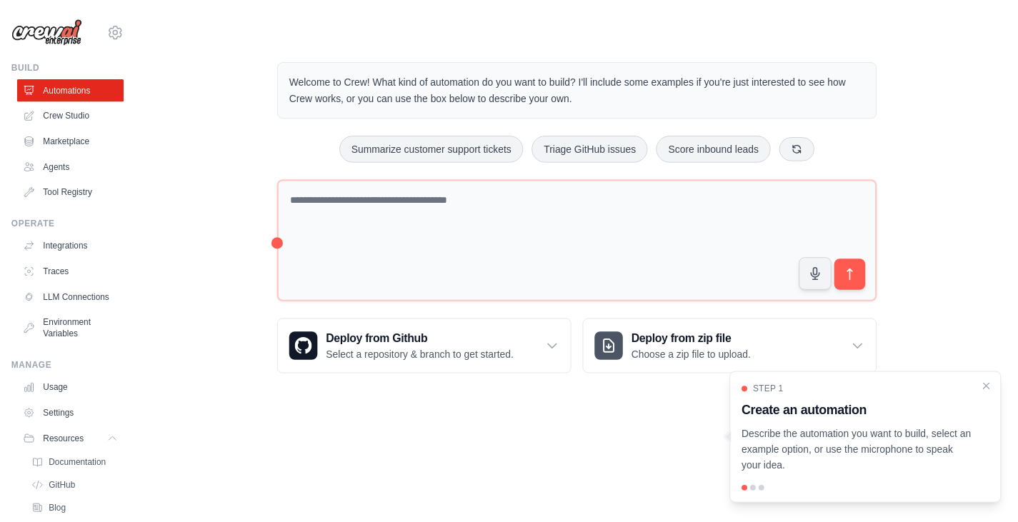
scroll to position [82, 0]
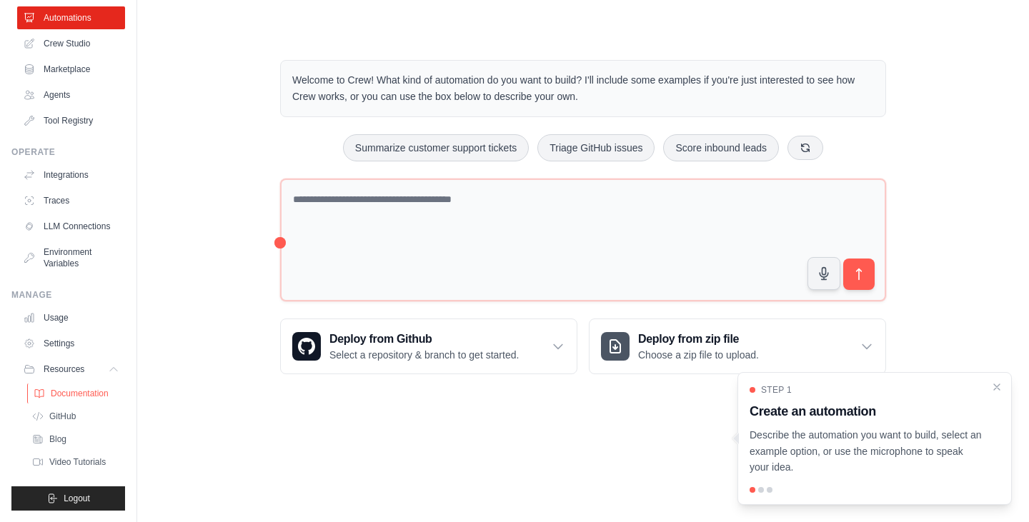
click at [77, 392] on span "Documentation" at bounding box center [80, 393] width 58 height 11
click at [66, 223] on link "LLM Connections" at bounding box center [73, 226] width 108 height 23
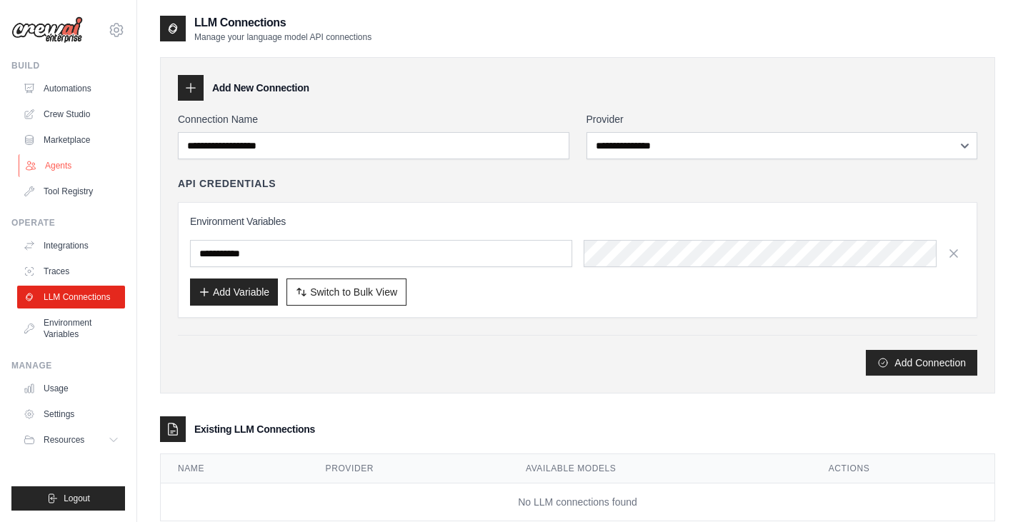
click at [62, 162] on link "Agents" at bounding box center [73, 165] width 108 height 23
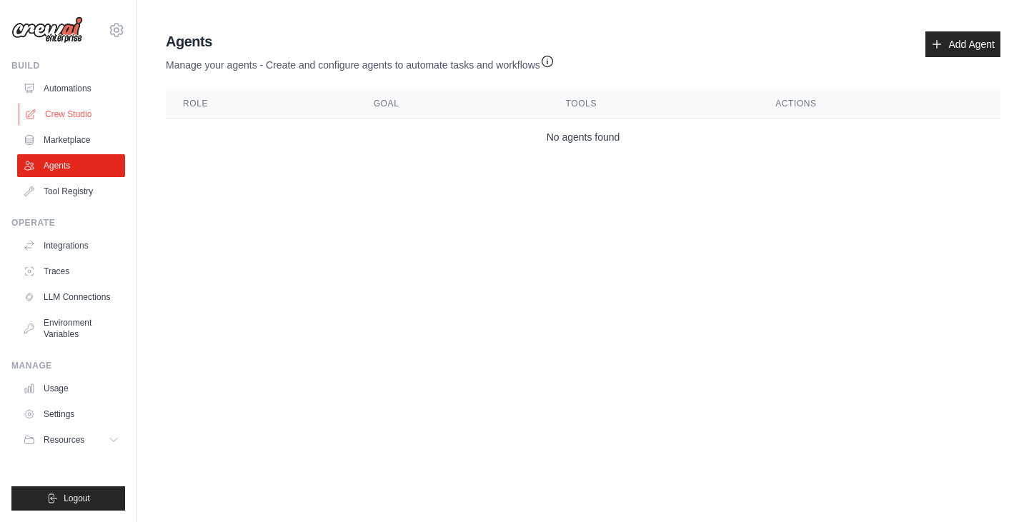
click at [96, 124] on link "Crew Studio" at bounding box center [73, 114] width 108 height 23
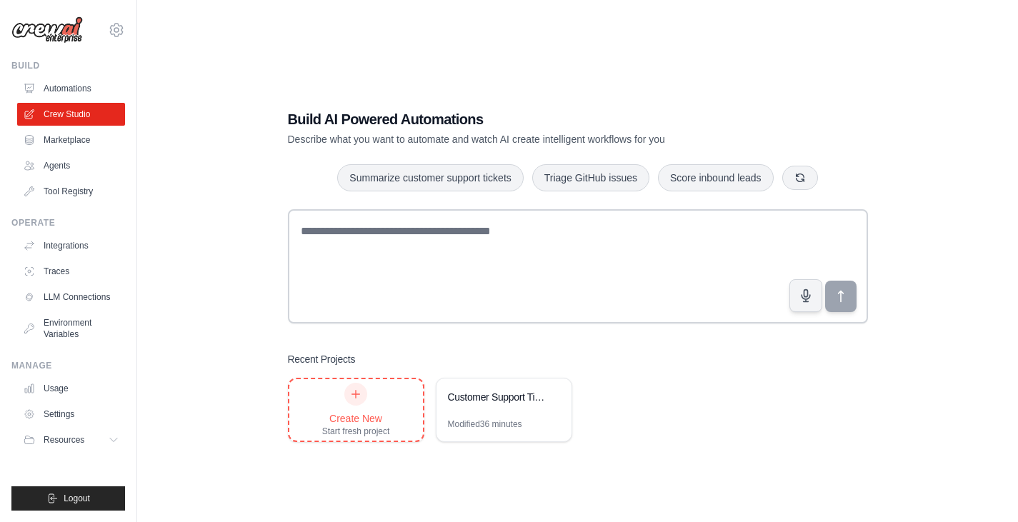
click at [354, 401] on div at bounding box center [355, 394] width 23 height 23
click at [71, 189] on link "Tool Registry" at bounding box center [73, 191] width 108 height 23
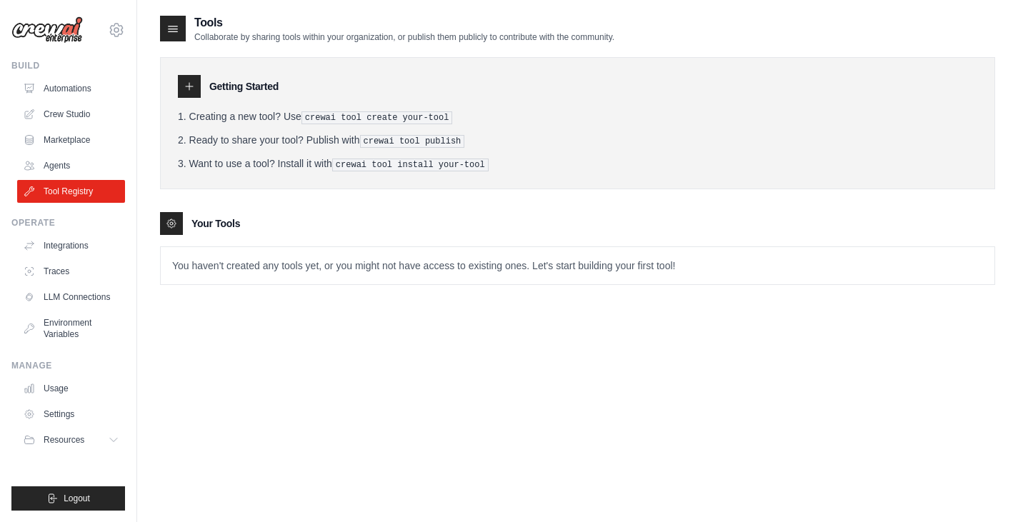
click at [210, 274] on p "You haven't created any tools yet, or you might not have access to existing one…" at bounding box center [578, 265] width 834 height 37
click at [195, 79] on div at bounding box center [189, 86] width 23 height 23
click at [192, 91] on icon at bounding box center [189, 86] width 11 height 11
click at [174, 24] on icon at bounding box center [173, 28] width 14 height 14
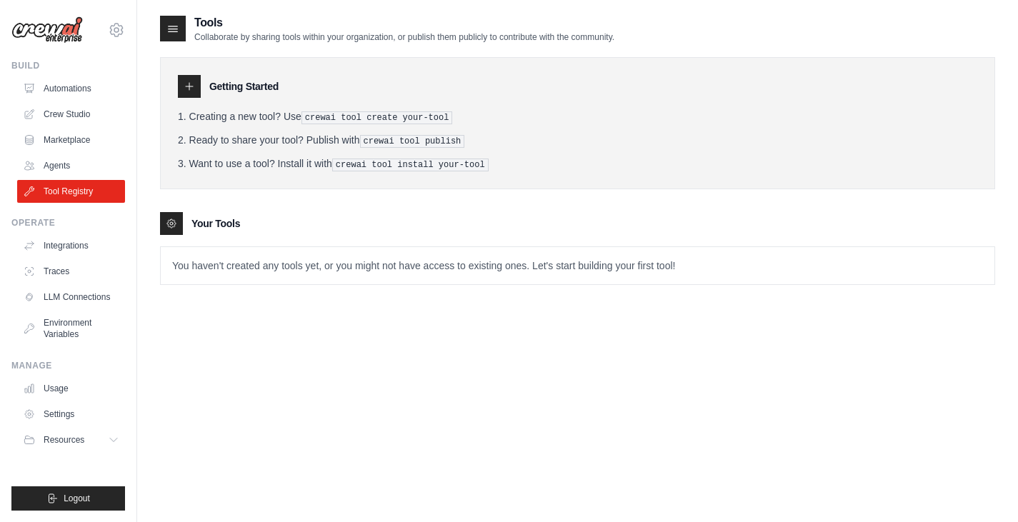
click at [380, 112] on pre "crewai tool create your-tool" at bounding box center [378, 117] width 152 height 13
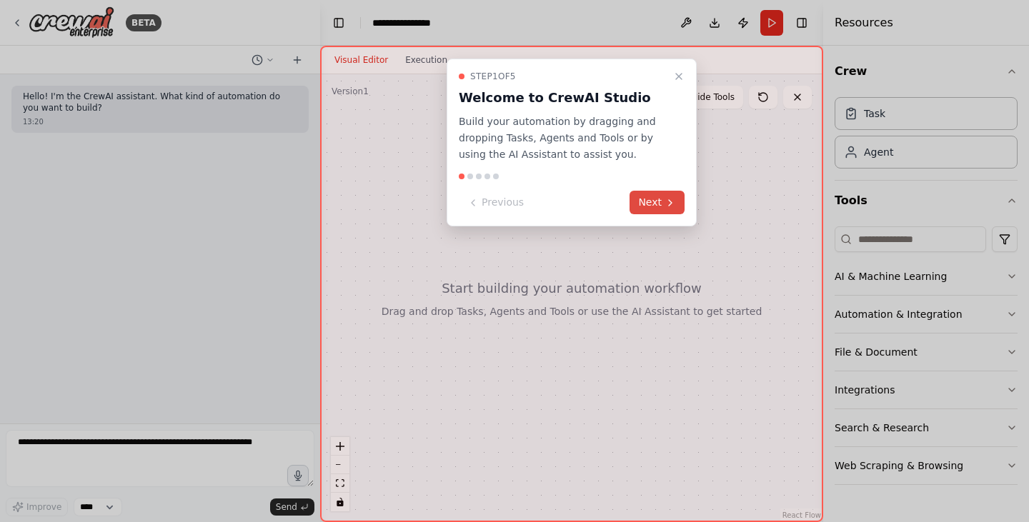
click at [647, 203] on button "Next" at bounding box center [657, 203] width 55 height 24
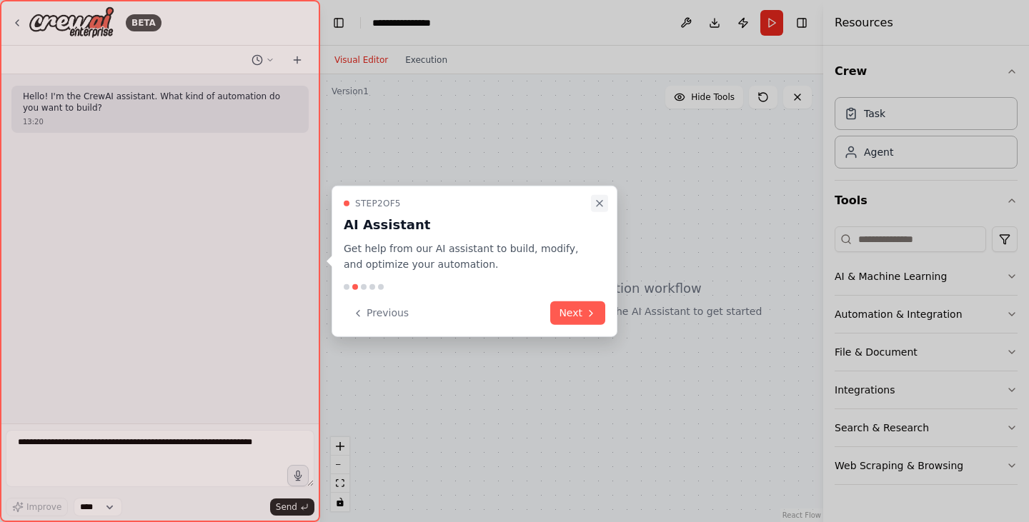
click at [602, 201] on icon "Close walkthrough" at bounding box center [599, 202] width 11 height 11
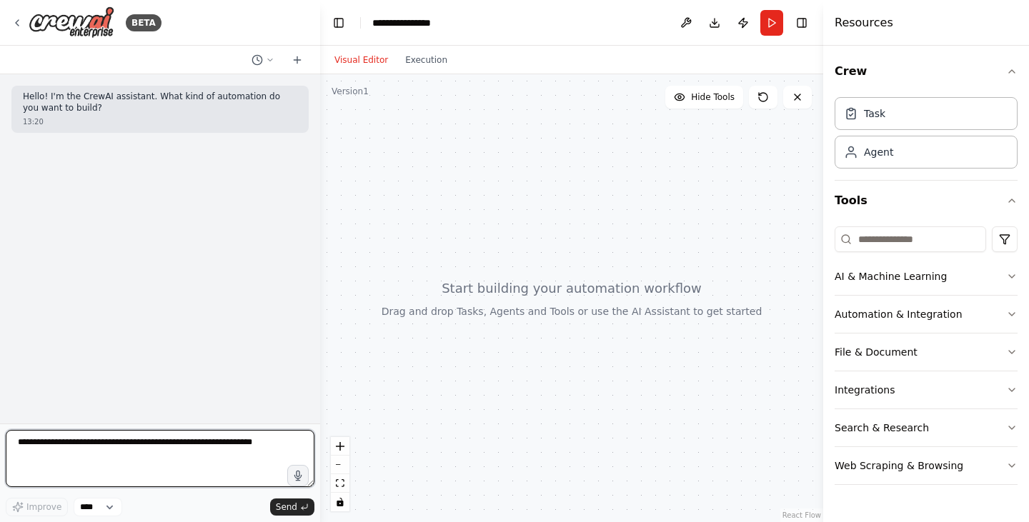
click at [170, 448] on textarea at bounding box center [160, 458] width 309 height 57
click at [129, 465] on textarea at bounding box center [160, 458] width 309 height 57
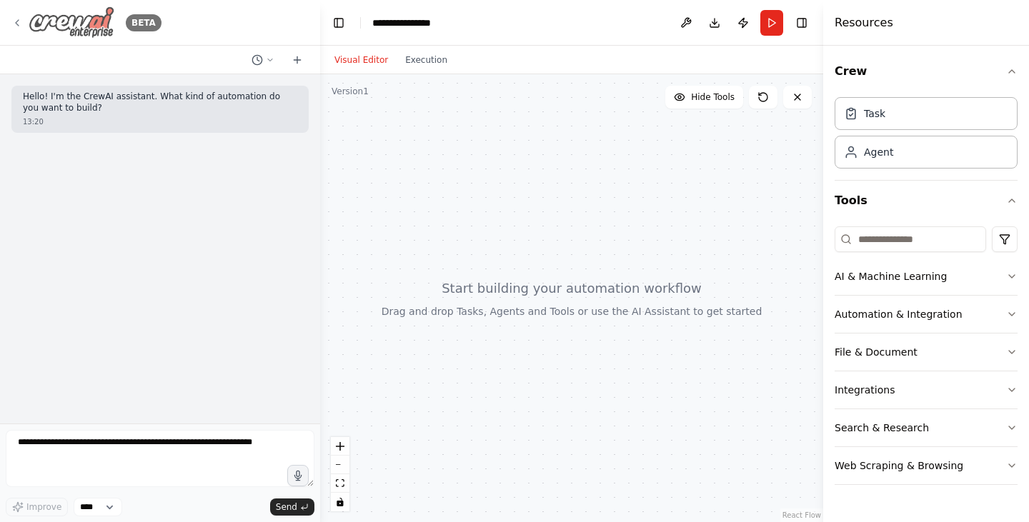
click at [19, 28] on div "BETA" at bounding box center [86, 22] width 150 height 32
